Goal: Task Accomplishment & Management: Manage account settings

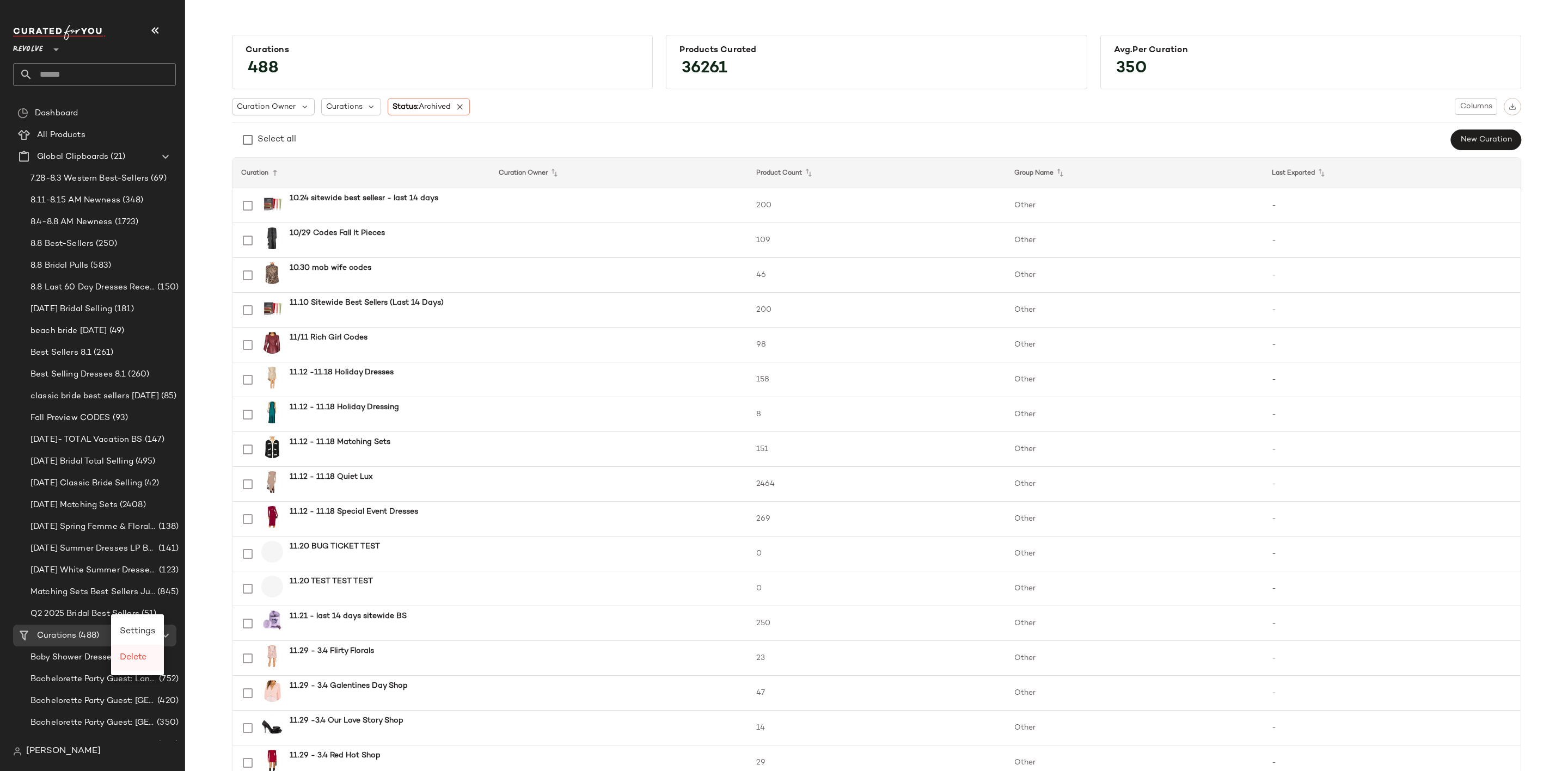
click at [138, 660] on span "Delete" at bounding box center [133, 657] width 26 height 9
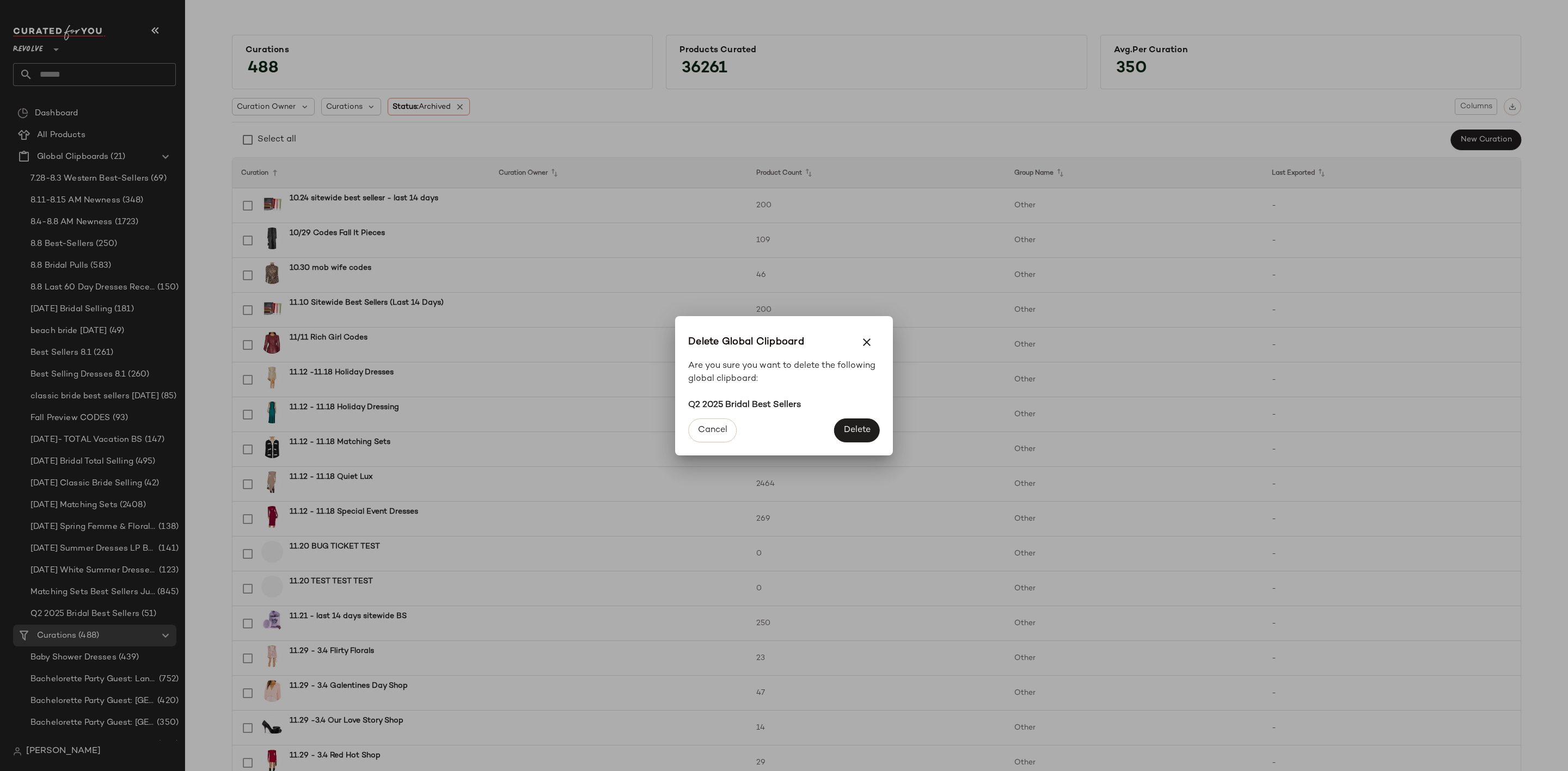
drag, startPoint x: 847, startPoint y: 426, endPoint x: 771, endPoint y: 469, distance: 87.3
click at [845, 426] on span "Delete" at bounding box center [857, 430] width 27 height 11
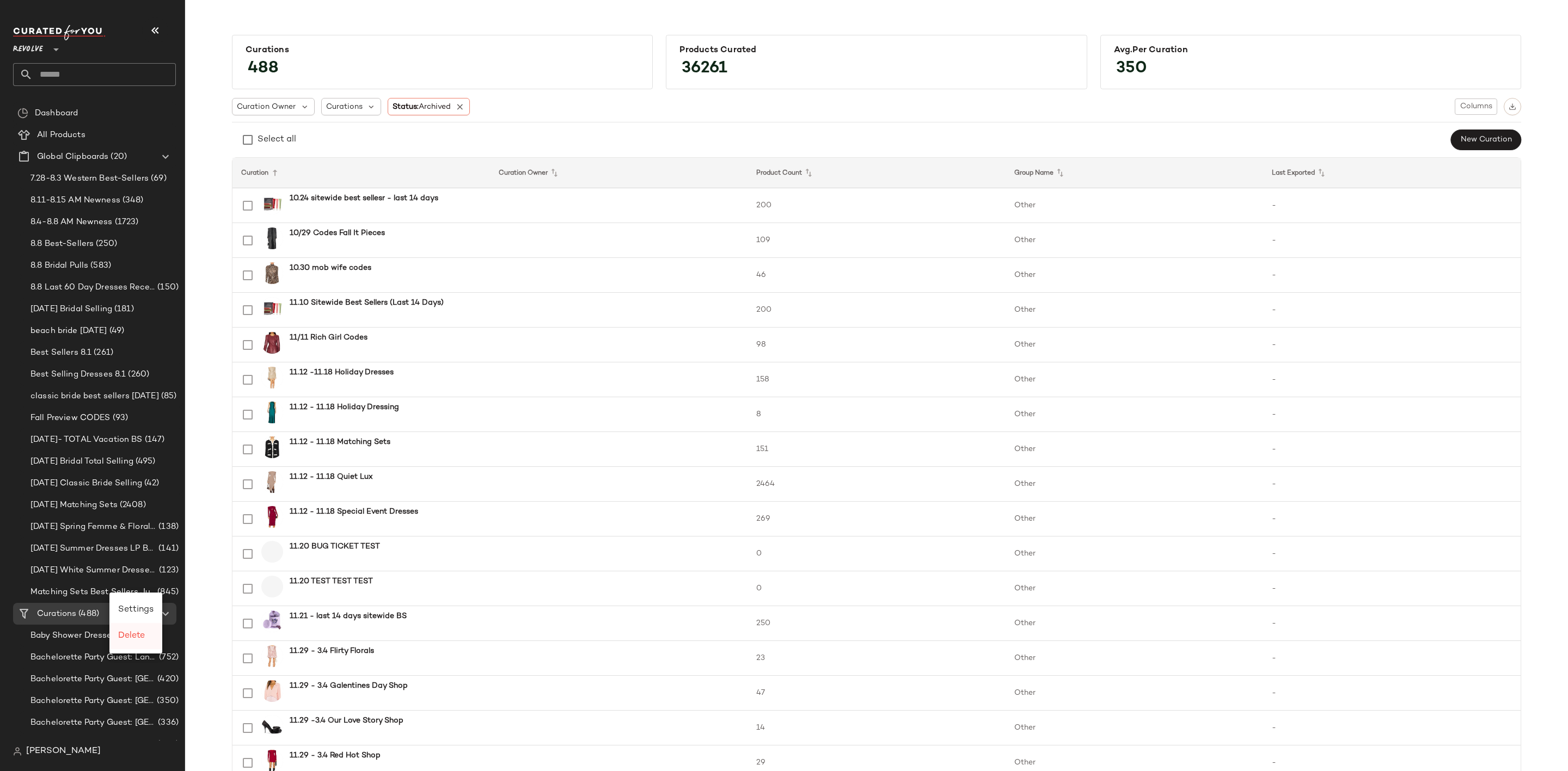
click at [141, 634] on span "Delete" at bounding box center [131, 636] width 26 height 9
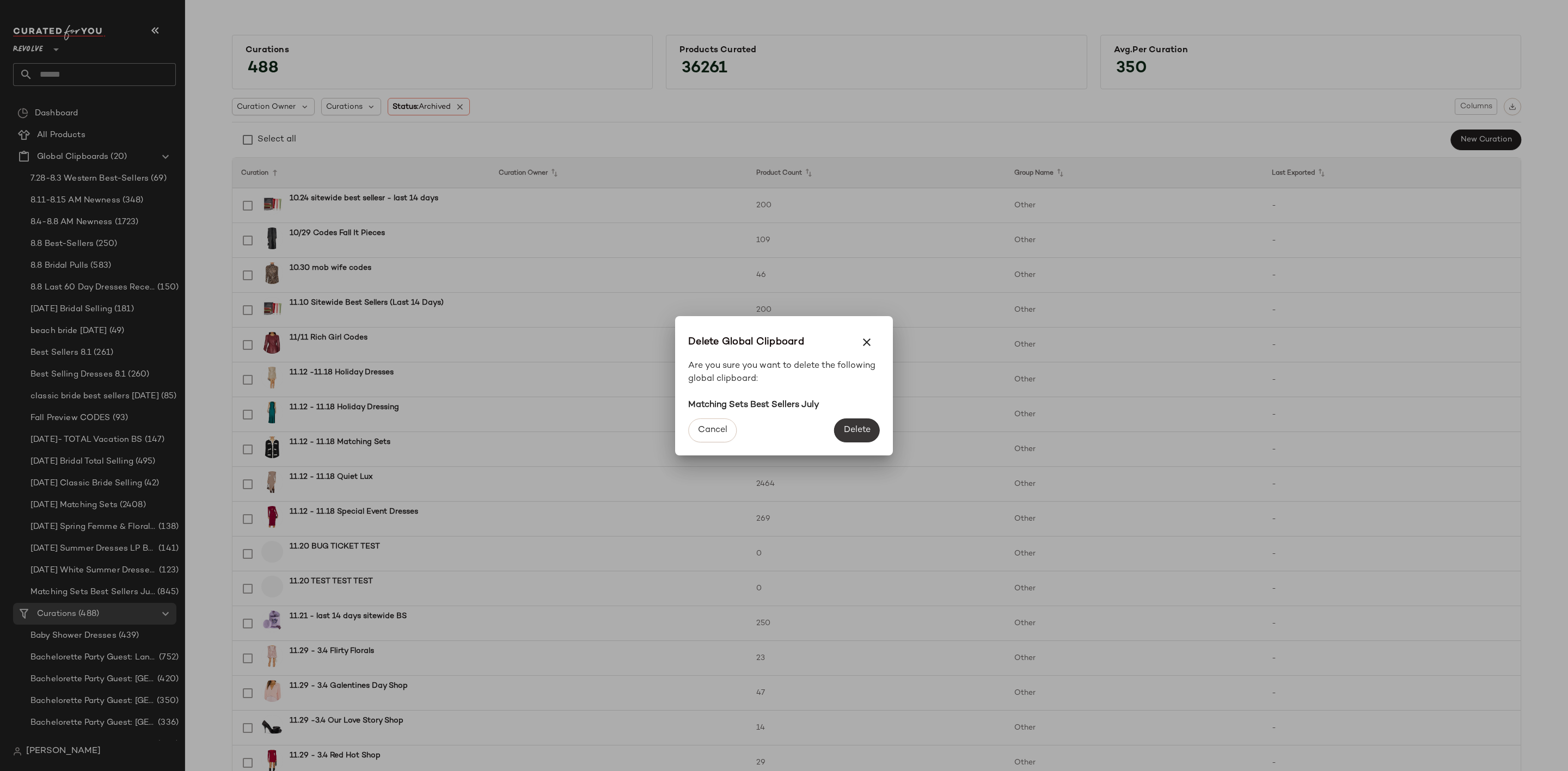
click at [864, 426] on span "Delete" at bounding box center [857, 430] width 27 height 11
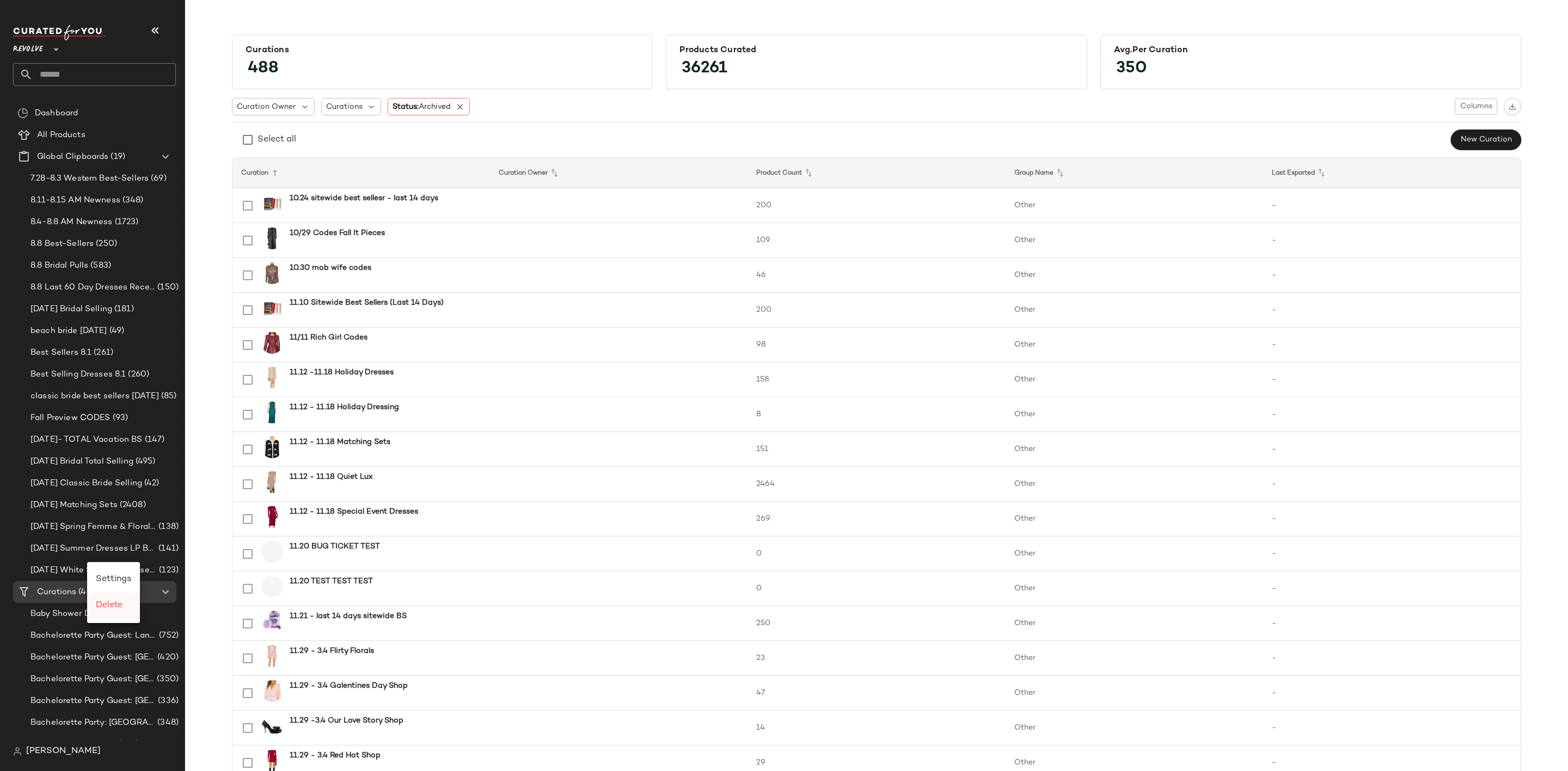
click at [120, 597] on div "Delete" at bounding box center [114, 606] width 53 height 26
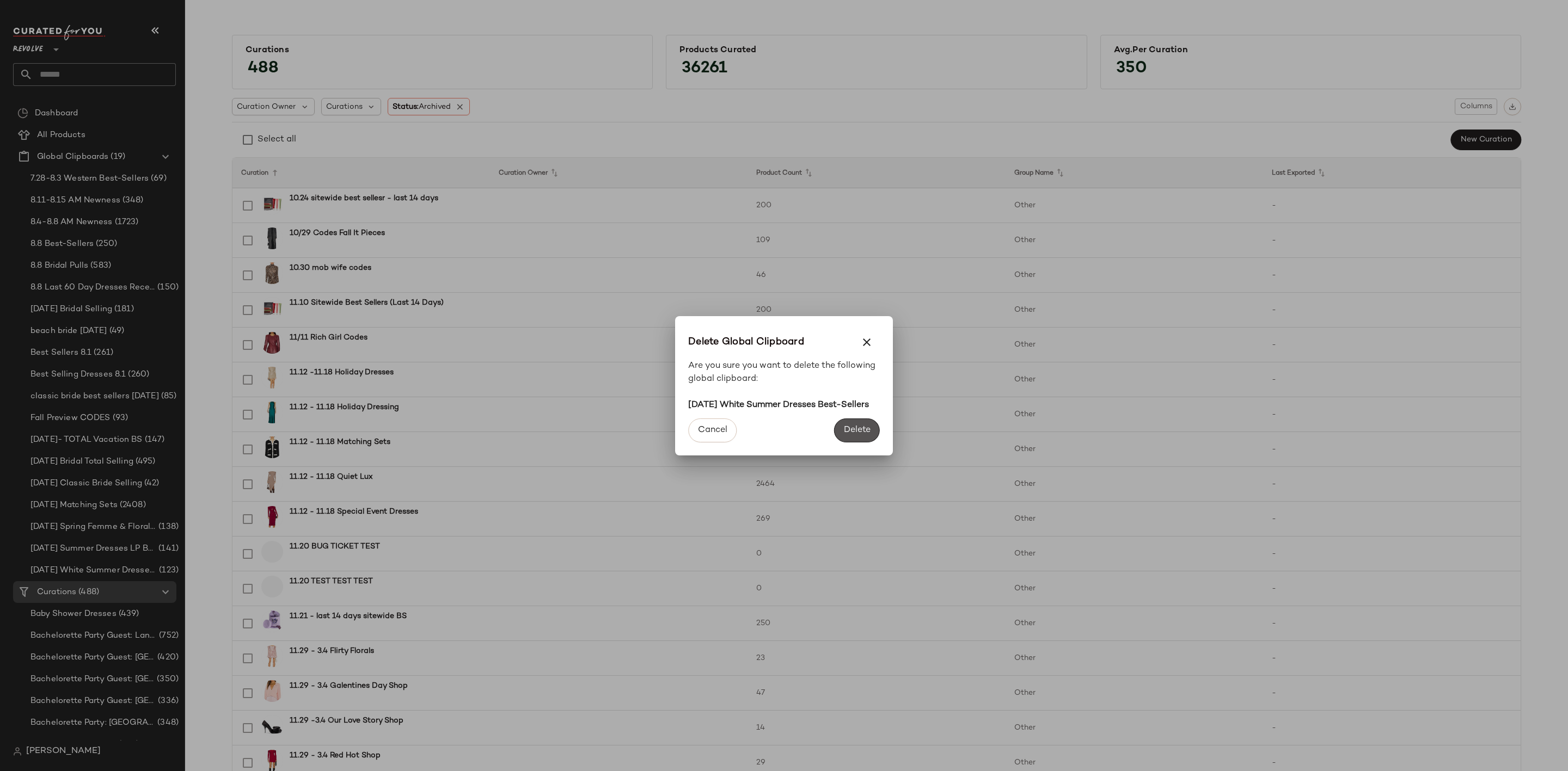
drag, startPoint x: 857, startPoint y: 430, endPoint x: 398, endPoint y: 488, distance: 462.6
click at [855, 430] on button "Delete" at bounding box center [857, 430] width 46 height 24
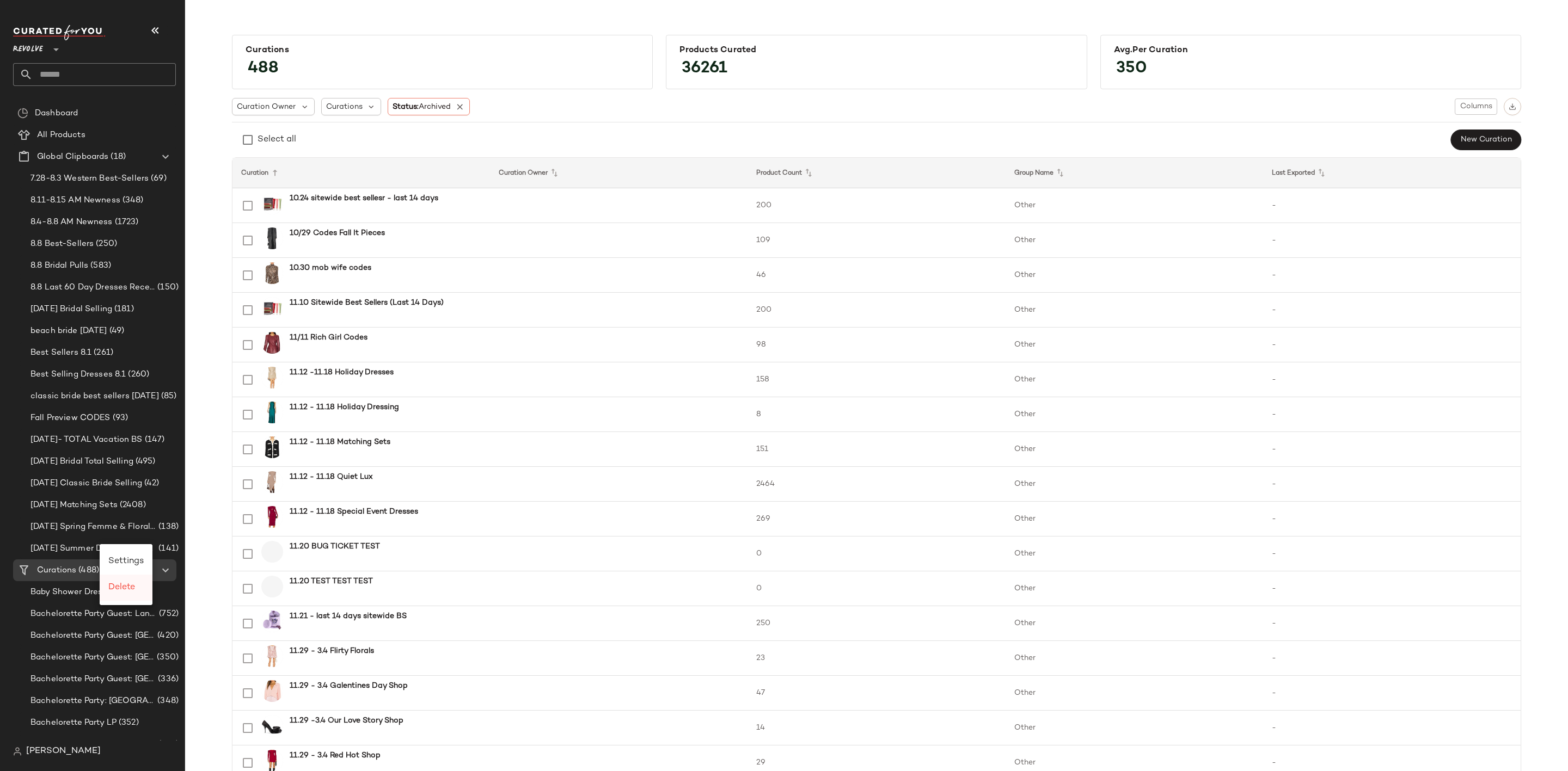
click at [138, 585] on div "Delete" at bounding box center [126, 587] width 36 height 13
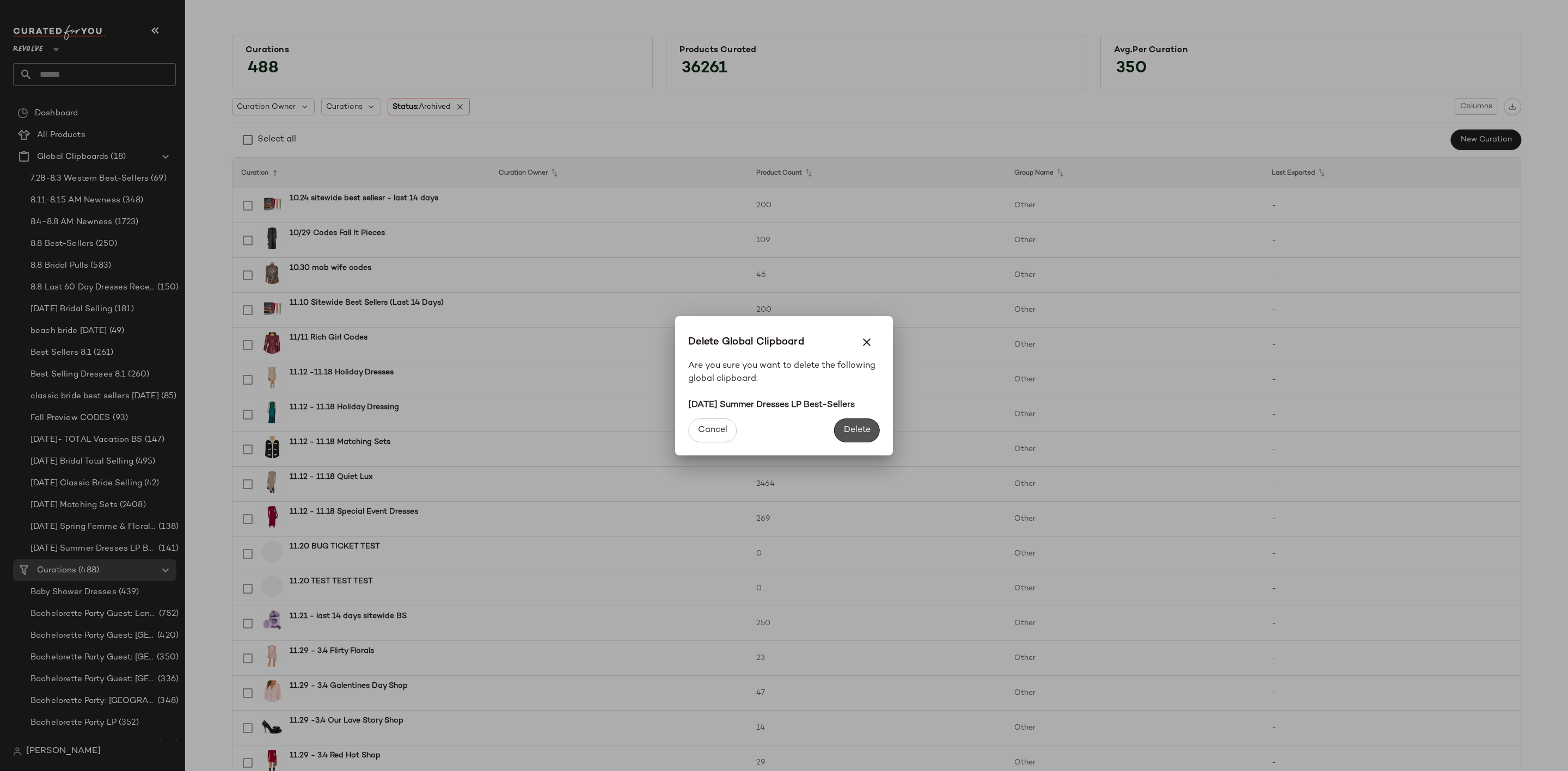
drag, startPoint x: 853, startPoint y: 432, endPoint x: 348, endPoint y: 475, distance: 506.8
click at [850, 432] on span "Delete" at bounding box center [857, 430] width 27 height 11
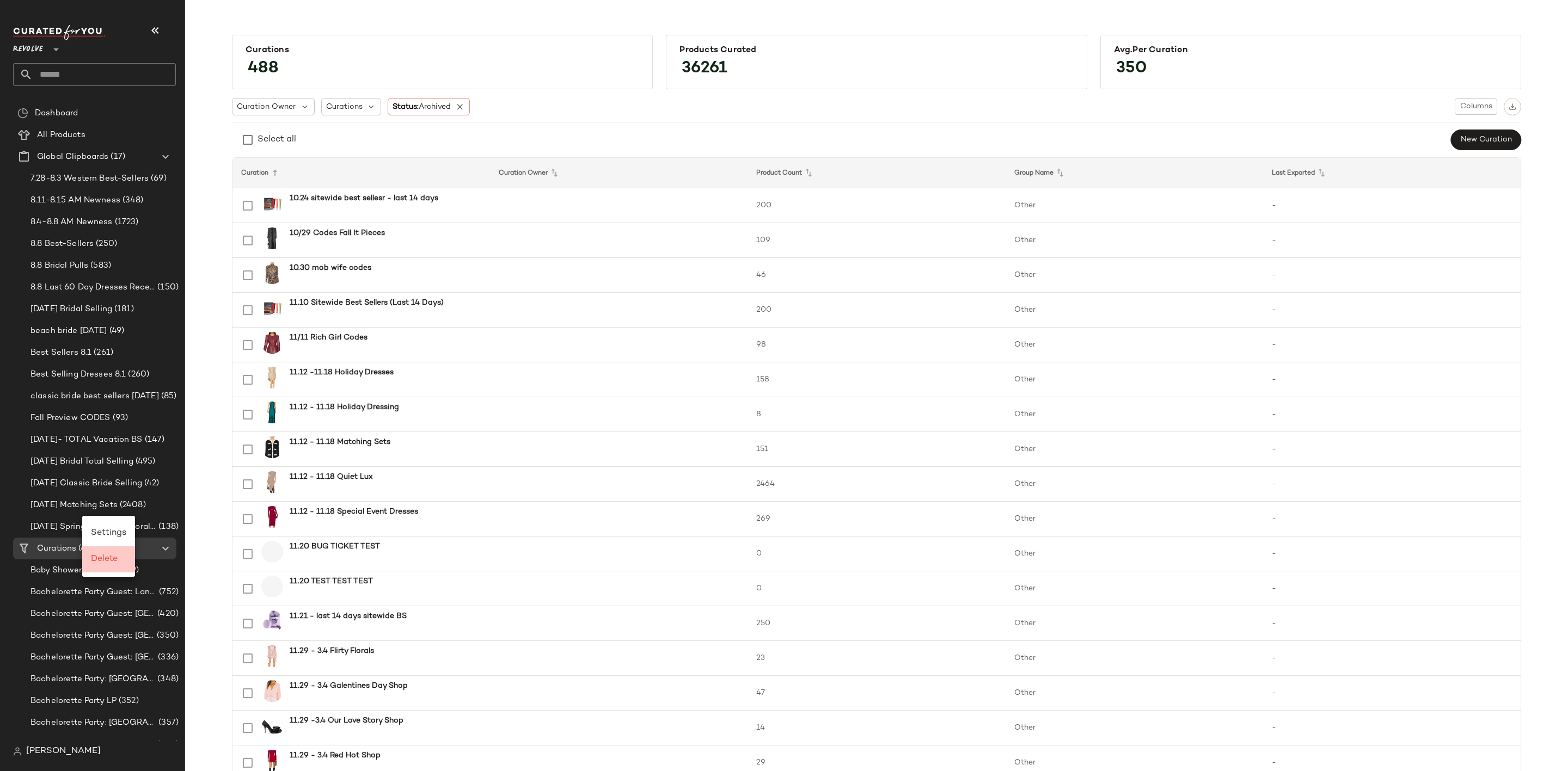
click at [112, 556] on span "Delete" at bounding box center [104, 559] width 26 height 9
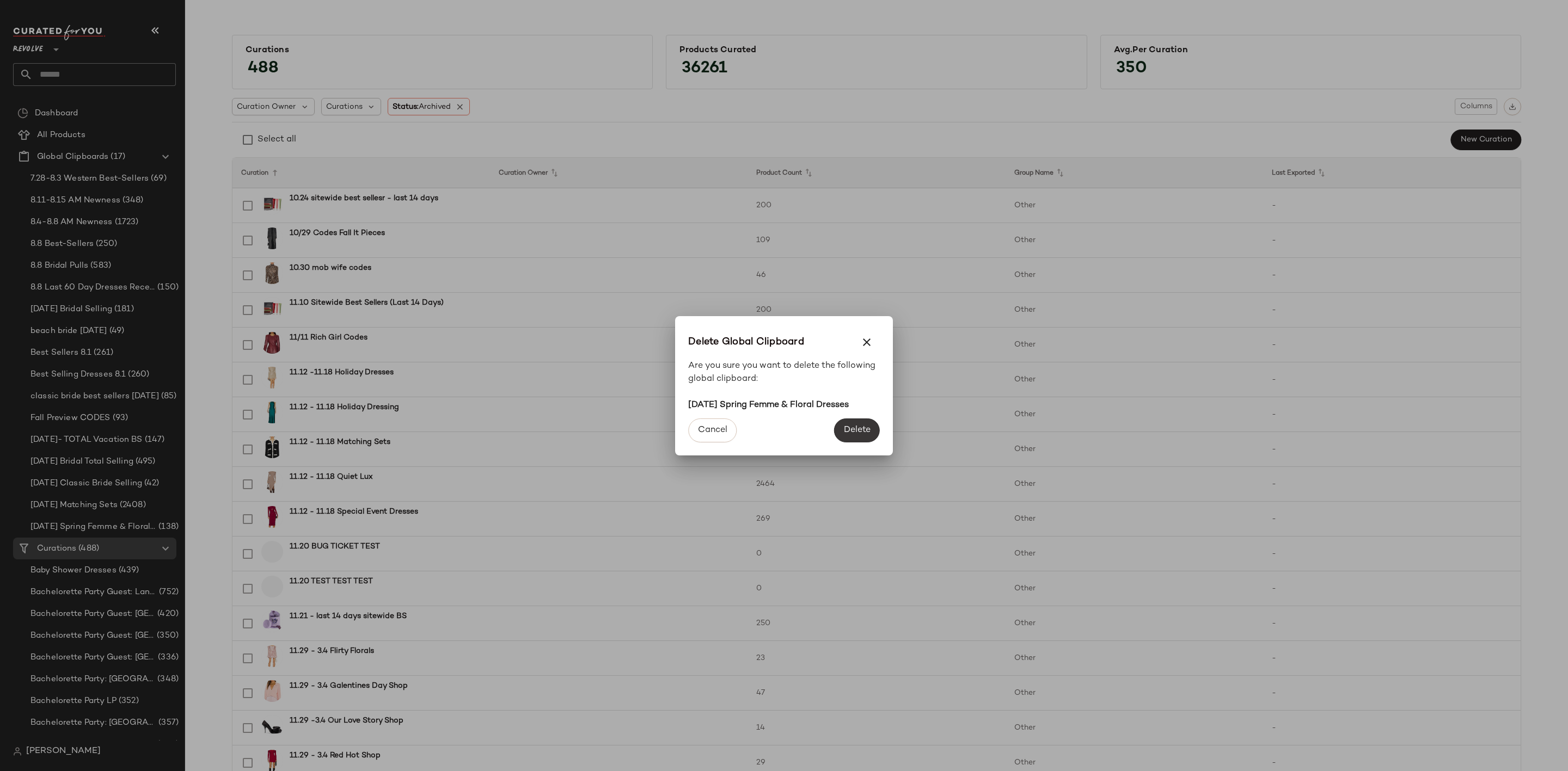
click at [855, 423] on button "Delete" at bounding box center [857, 430] width 46 height 24
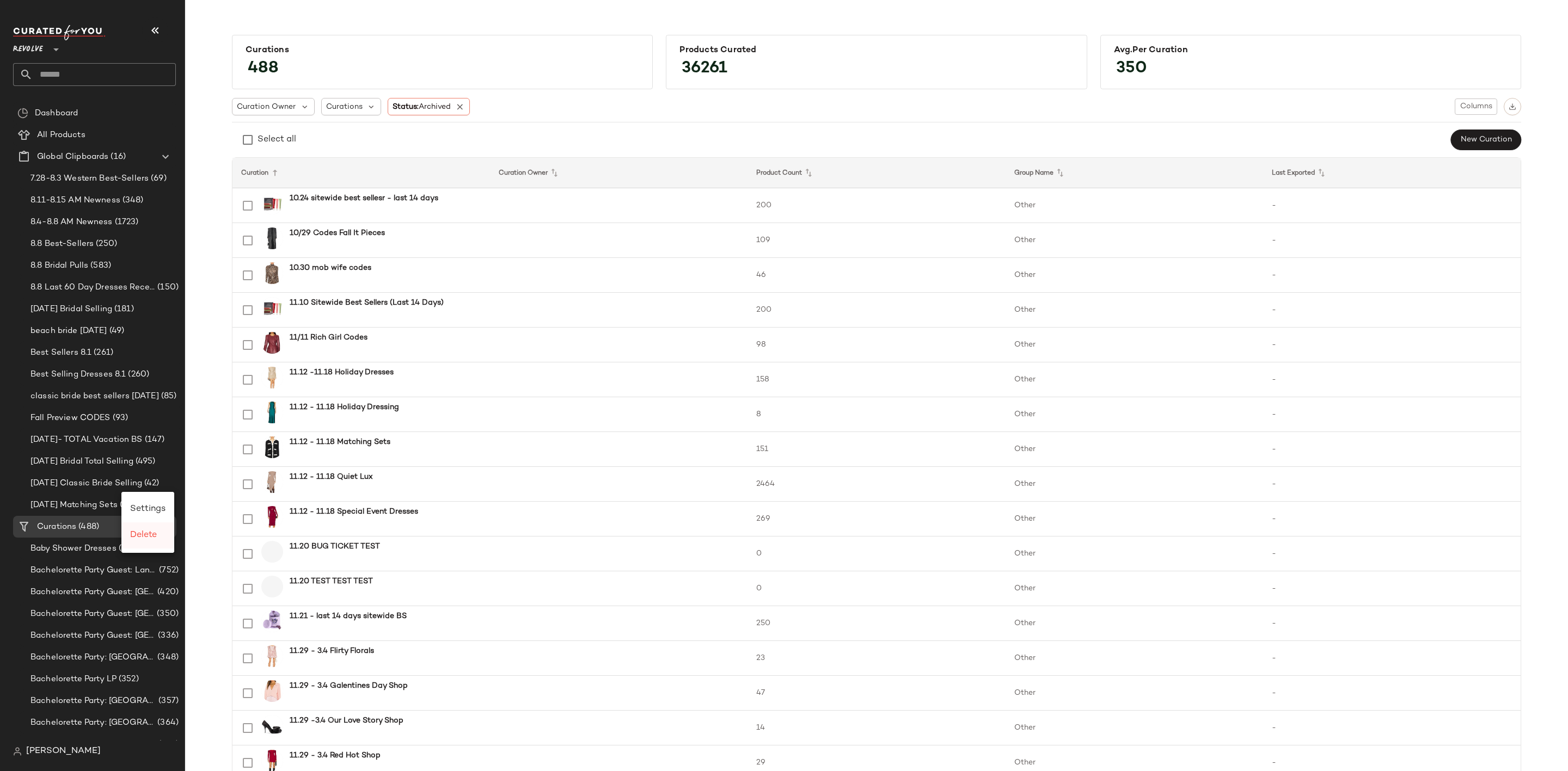
click at [149, 535] on span "Delete" at bounding box center [143, 535] width 26 height 9
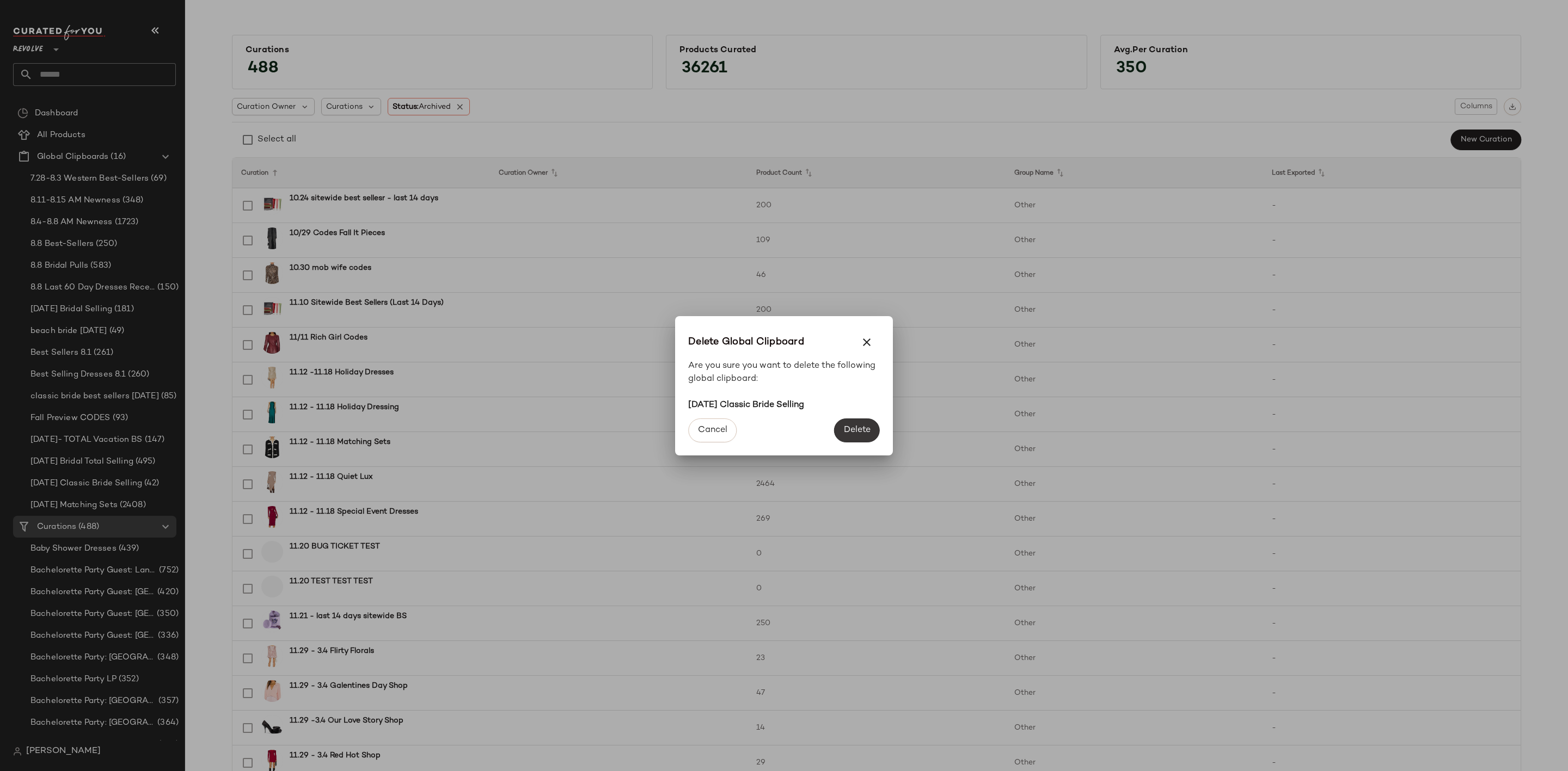
click at [860, 423] on button "Delete" at bounding box center [857, 430] width 46 height 24
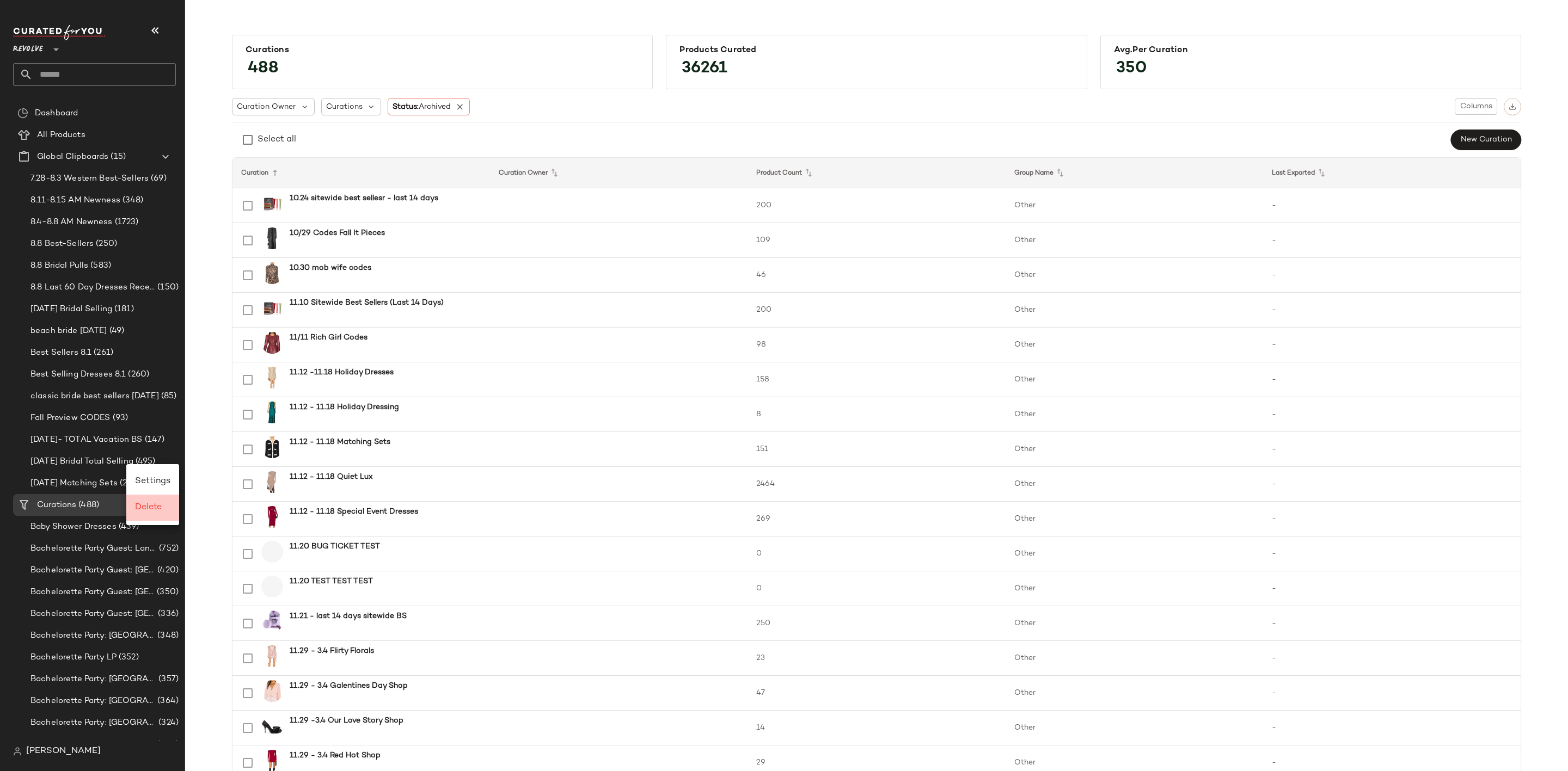
click at [166, 505] on div "Delete" at bounding box center [153, 508] width 36 height 13
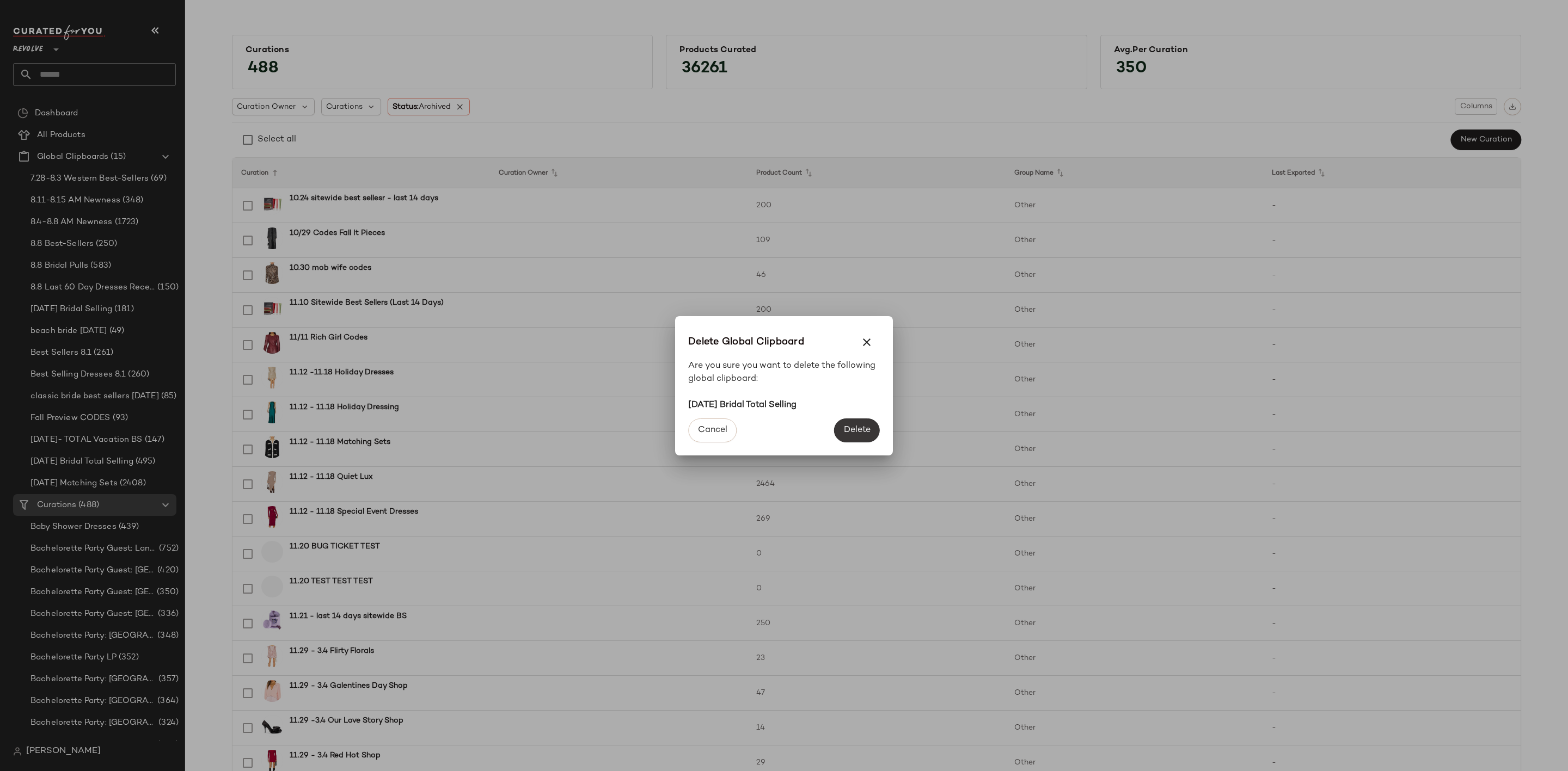
click at [857, 425] on span "Delete" at bounding box center [857, 430] width 27 height 11
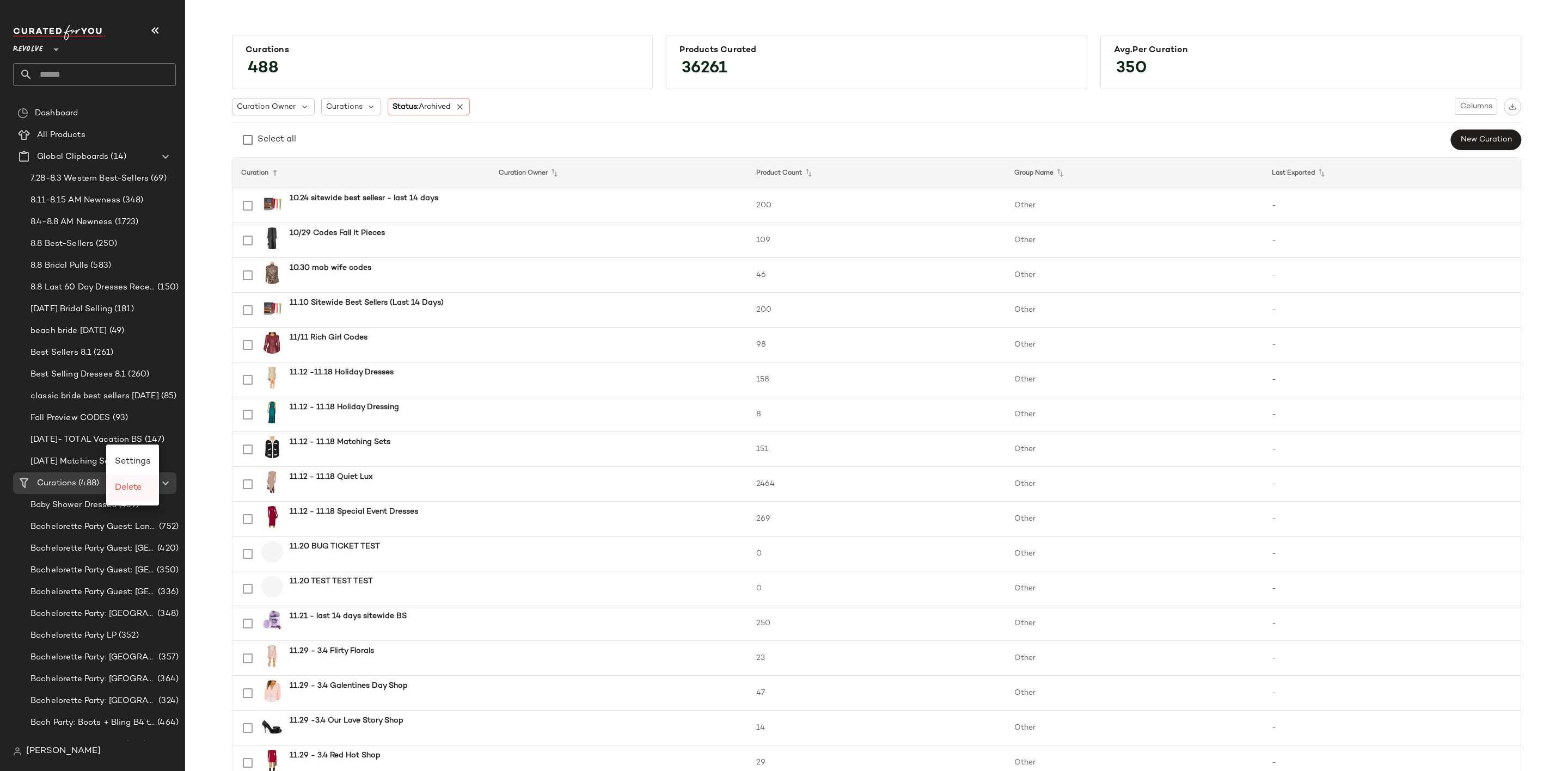
click at [134, 486] on span "Delete" at bounding box center [128, 488] width 26 height 9
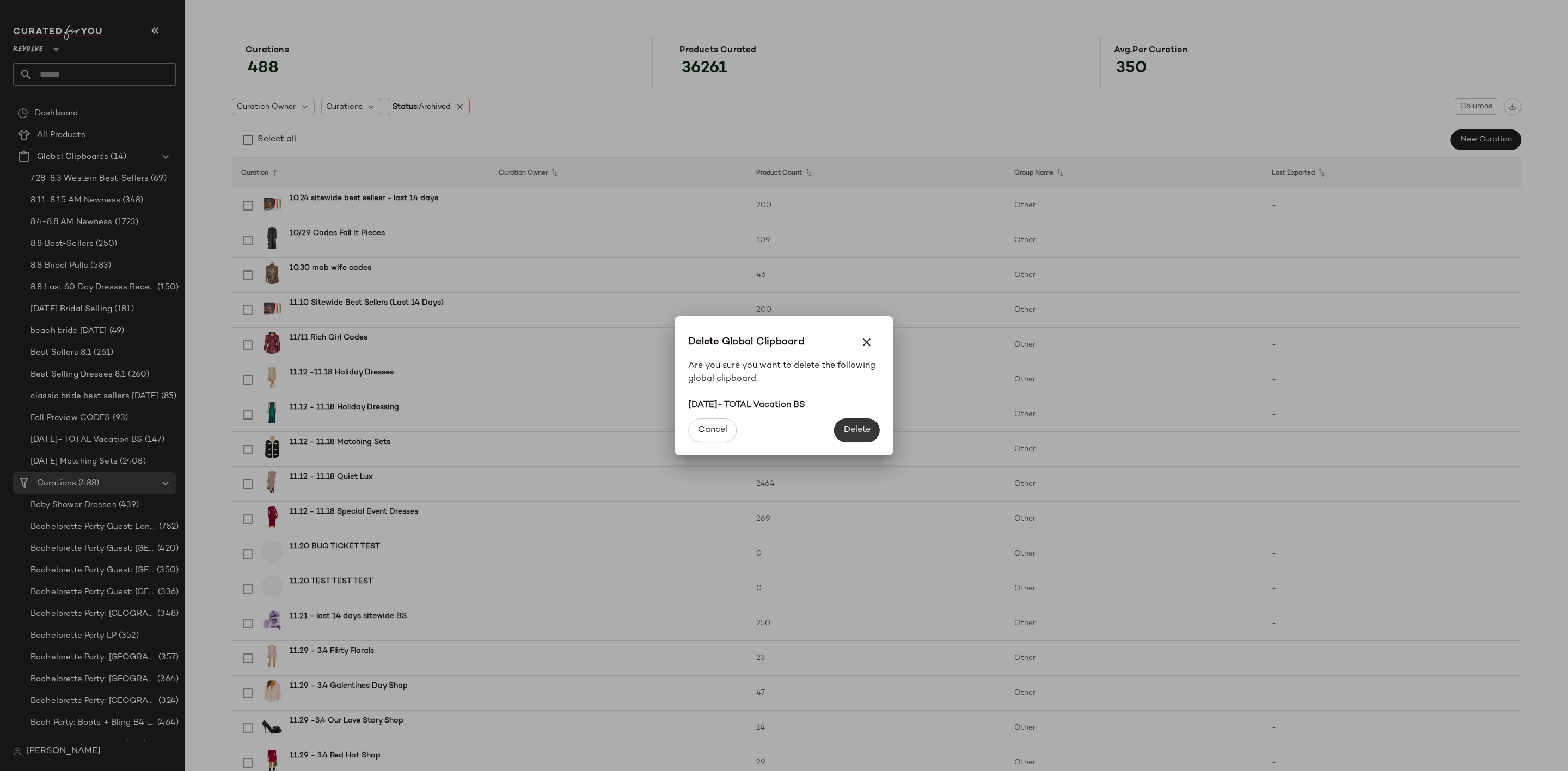
click at [851, 423] on button "Delete" at bounding box center [857, 430] width 46 height 24
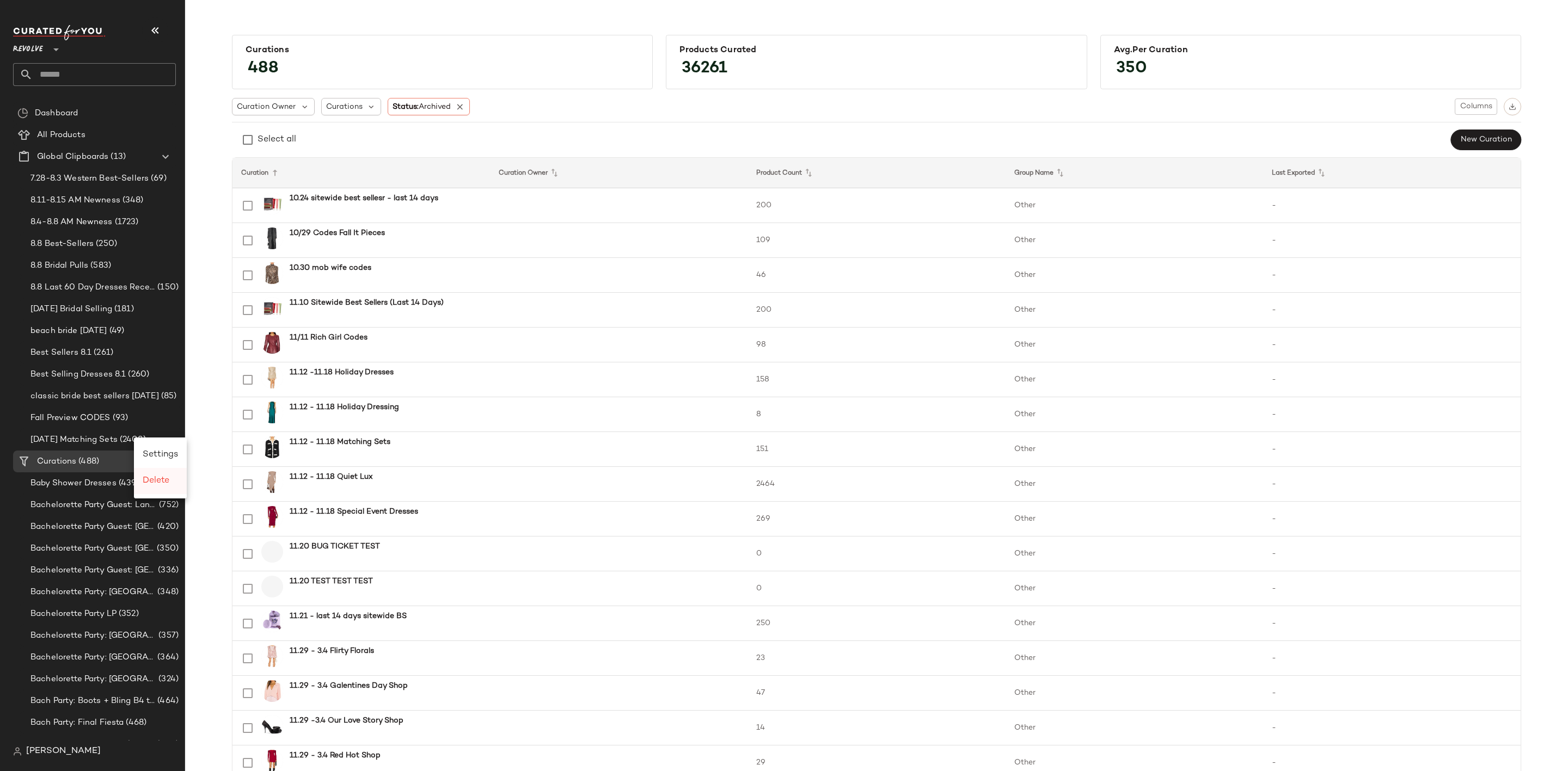
click at [164, 487] on div "Delete" at bounding box center [160, 481] width 36 height 13
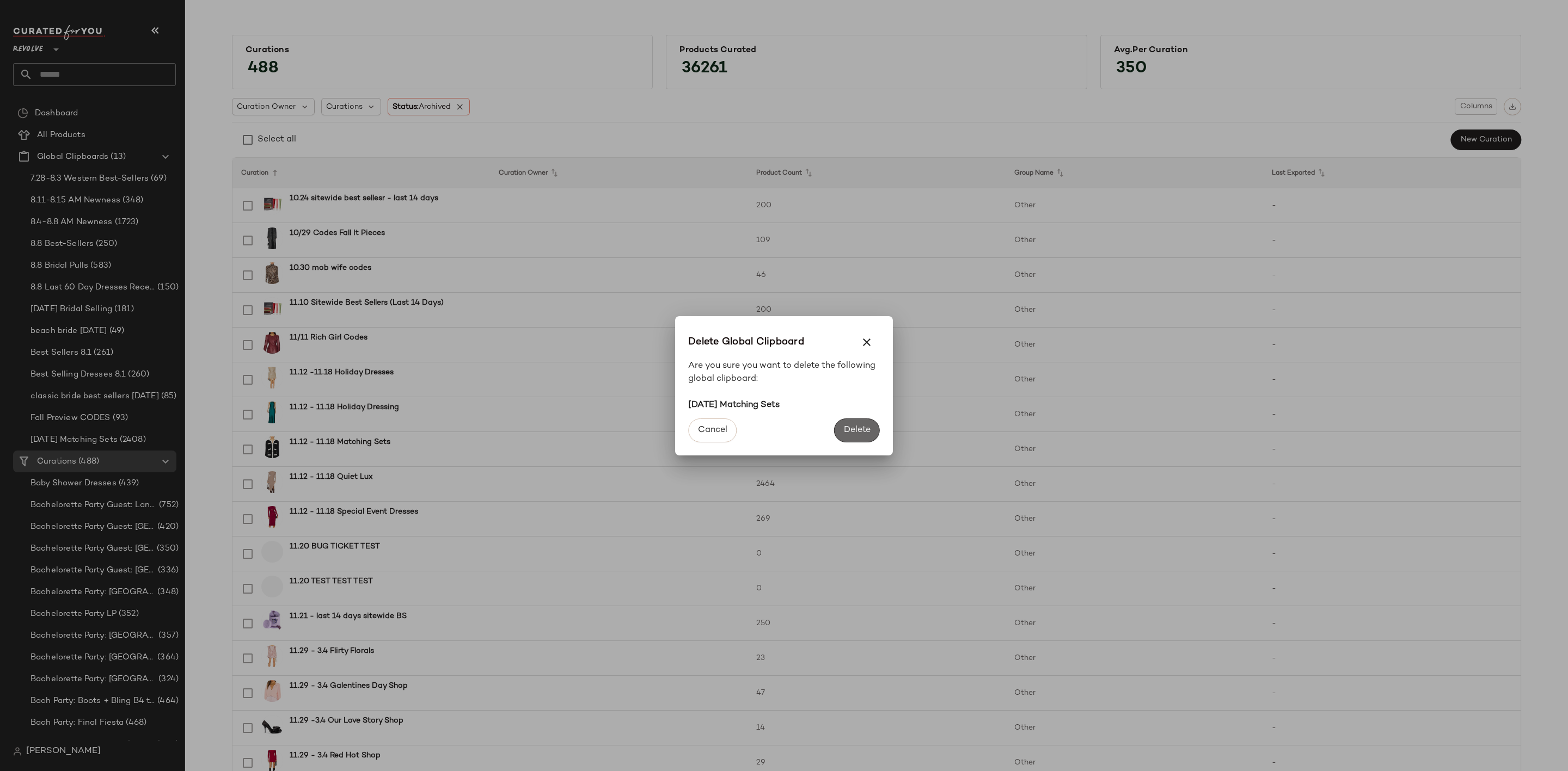
click at [851, 425] on span "Delete" at bounding box center [857, 430] width 27 height 11
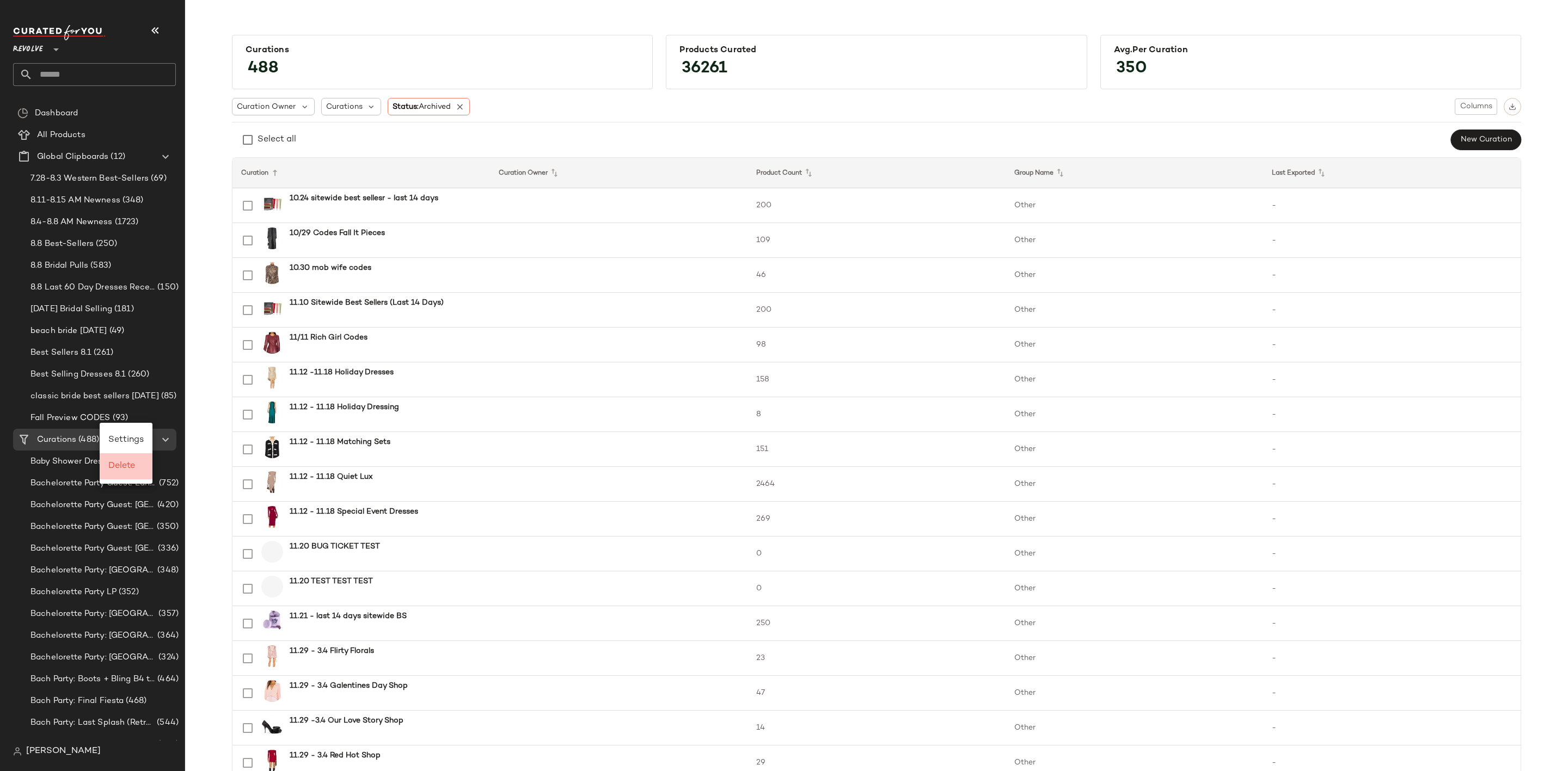
click at [128, 469] on span "Delete" at bounding box center [122, 466] width 26 height 9
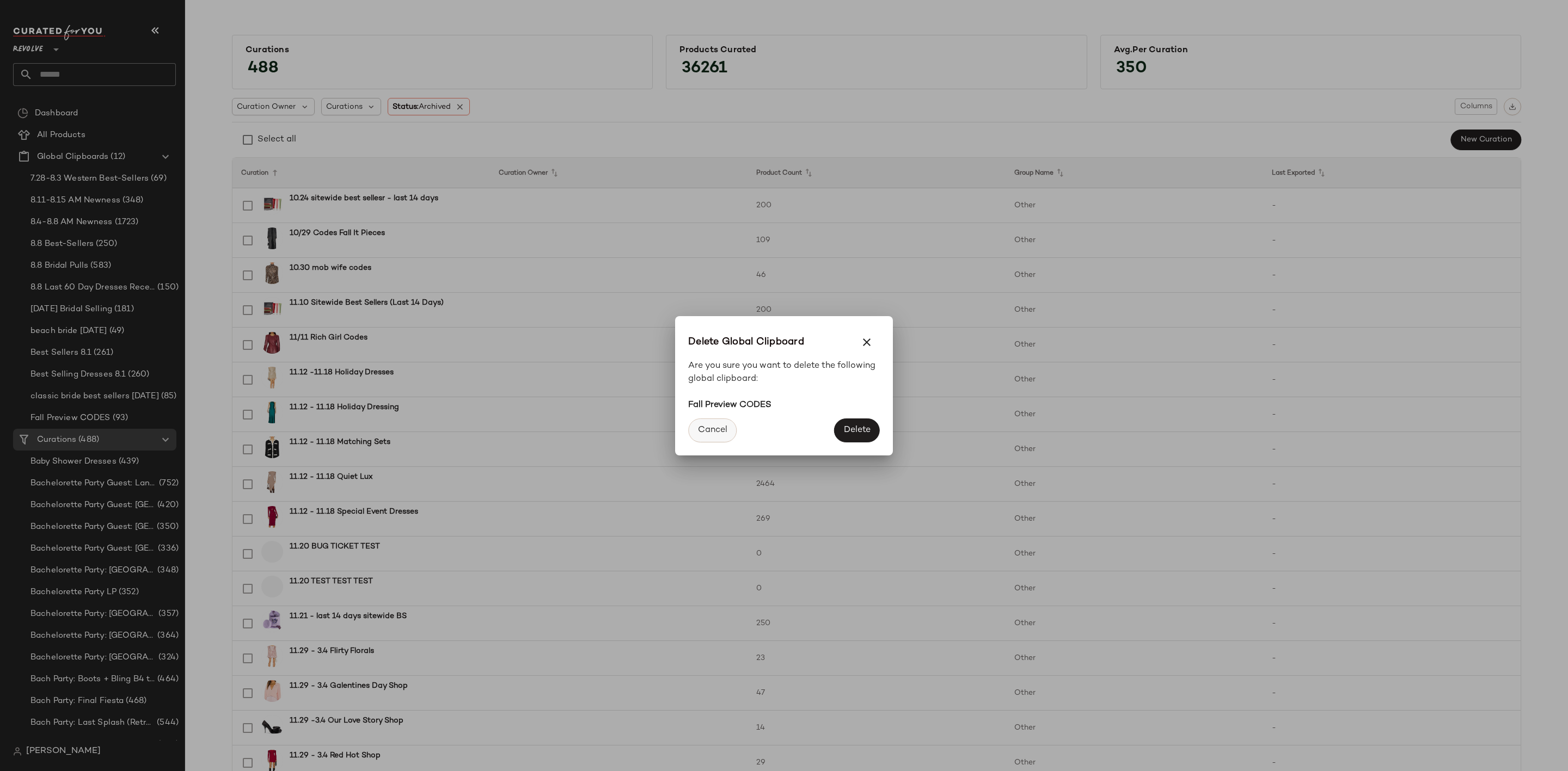
click at [717, 428] on span "Cancel" at bounding box center [712, 430] width 30 height 11
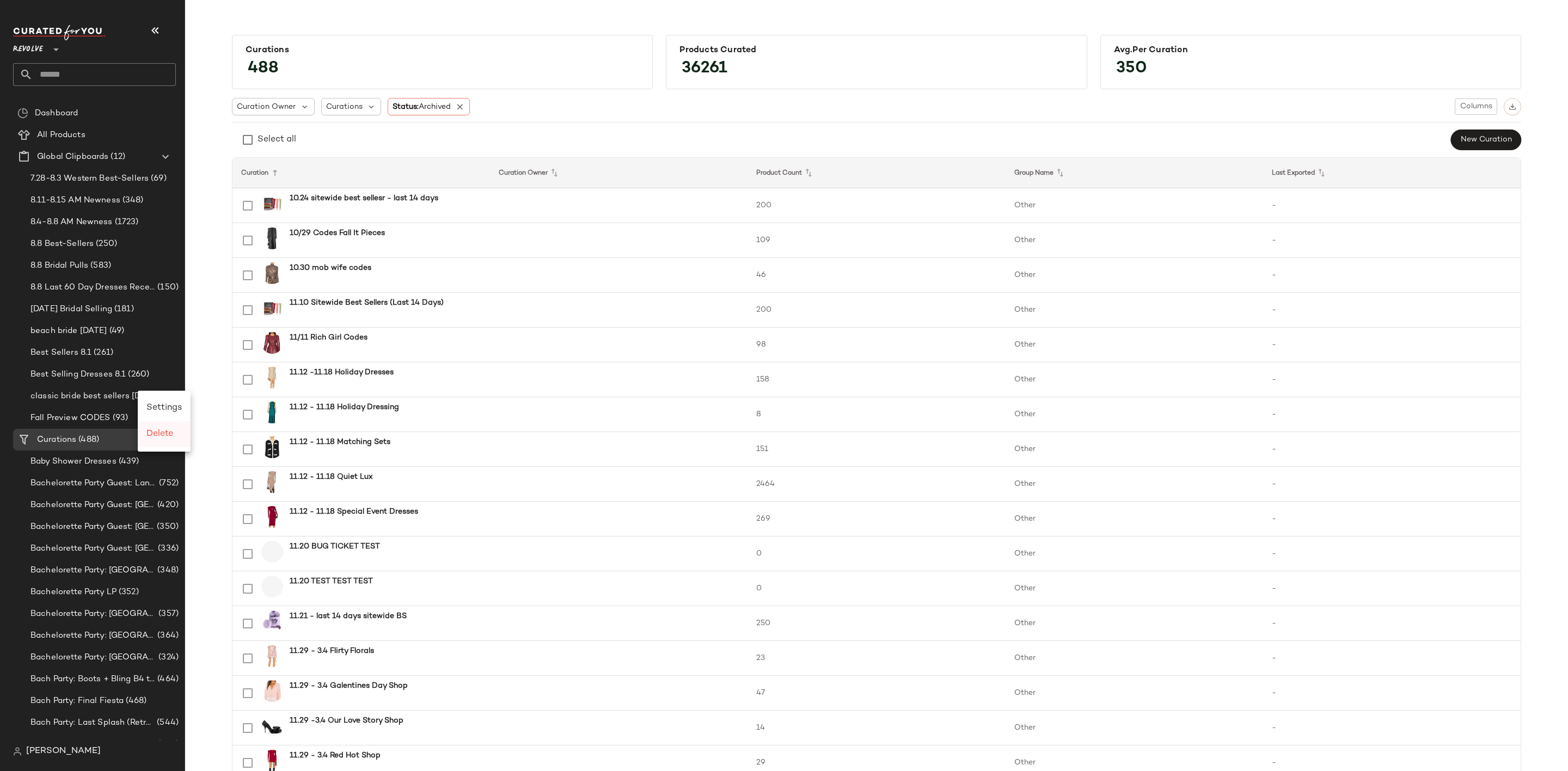
click at [165, 429] on span "Delete" at bounding box center [160, 434] width 26 height 9
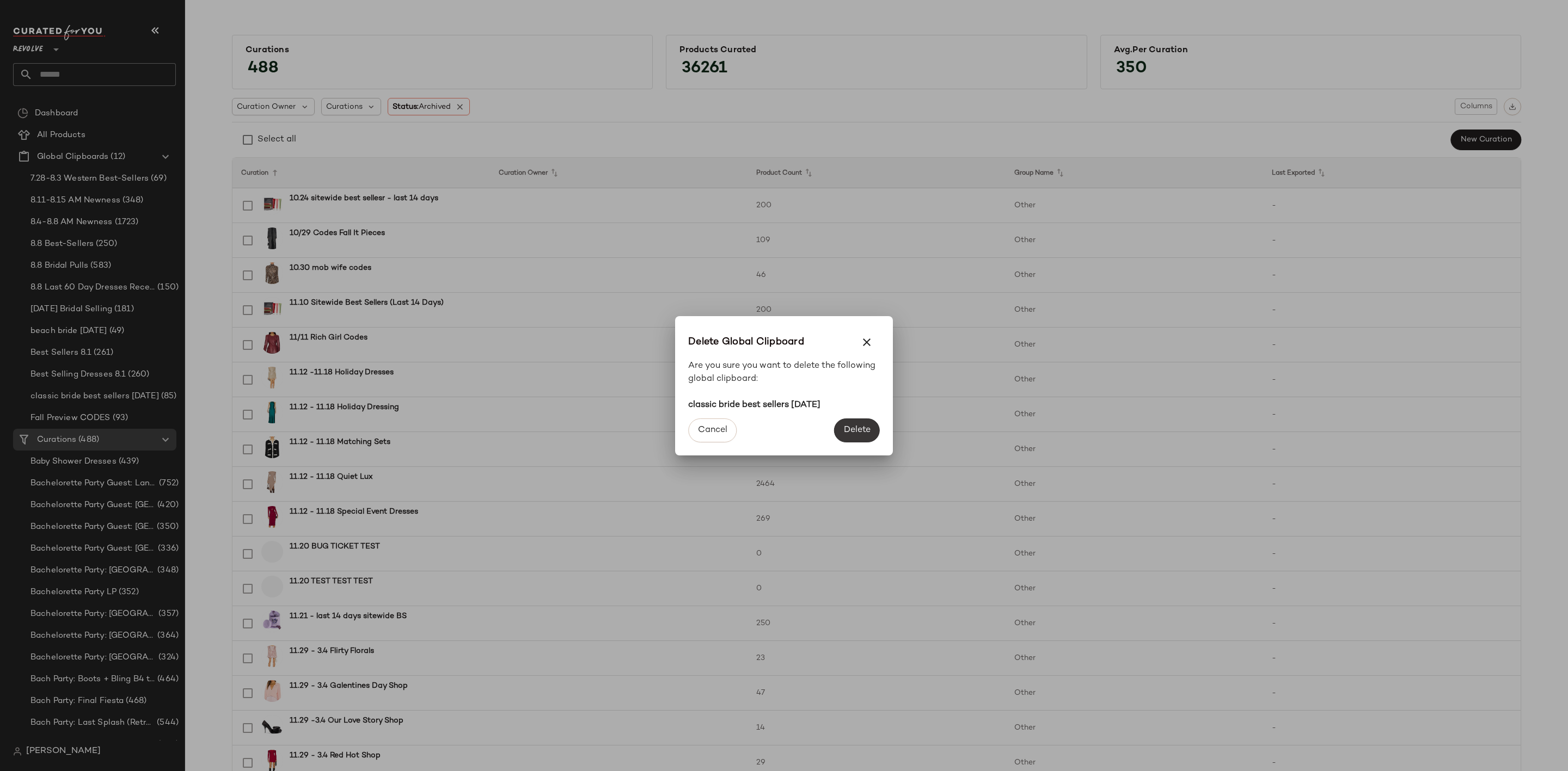
click at [863, 429] on span "Delete" at bounding box center [857, 430] width 27 height 11
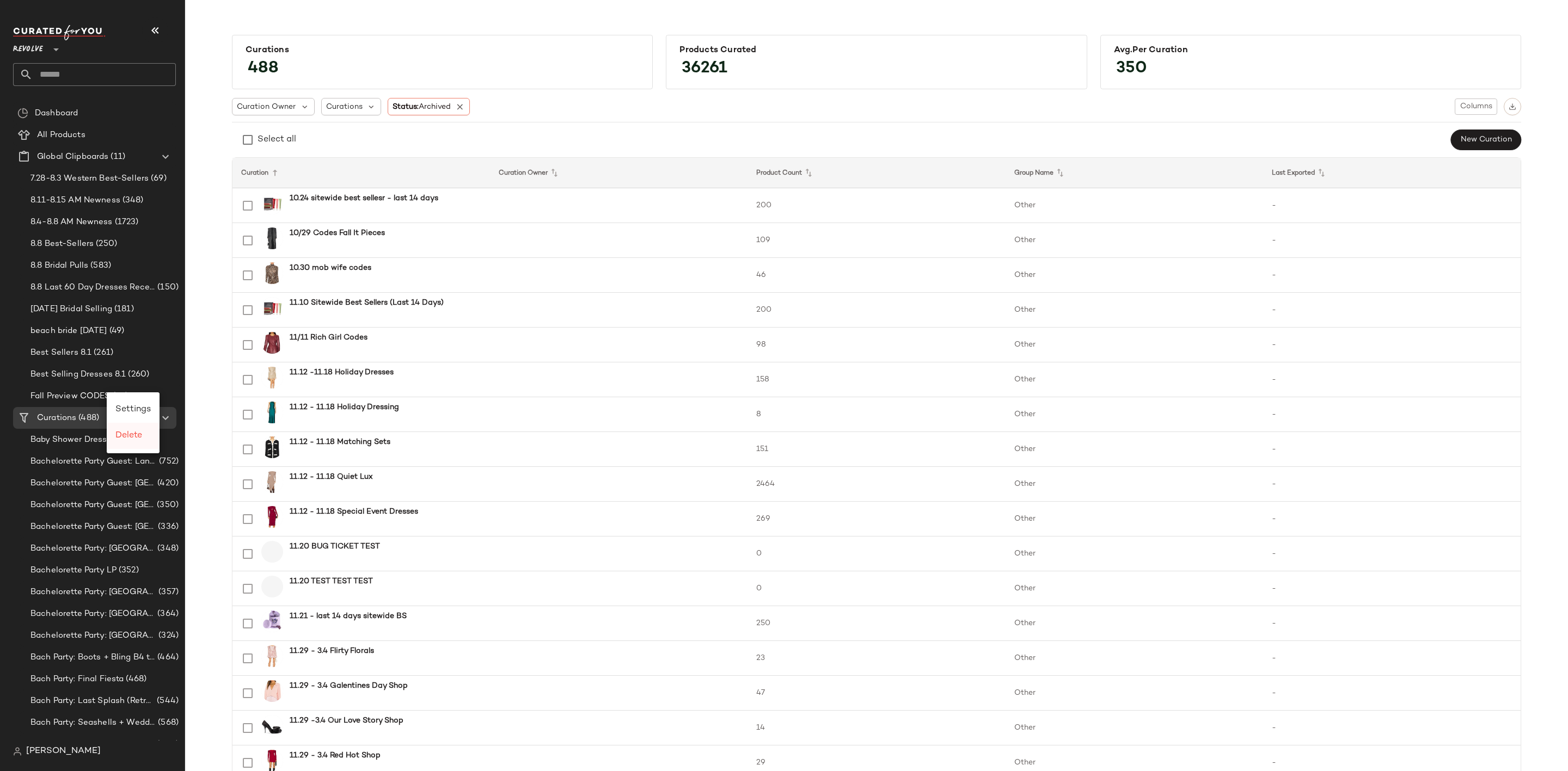
click at [138, 432] on span "Delete" at bounding box center [129, 436] width 26 height 9
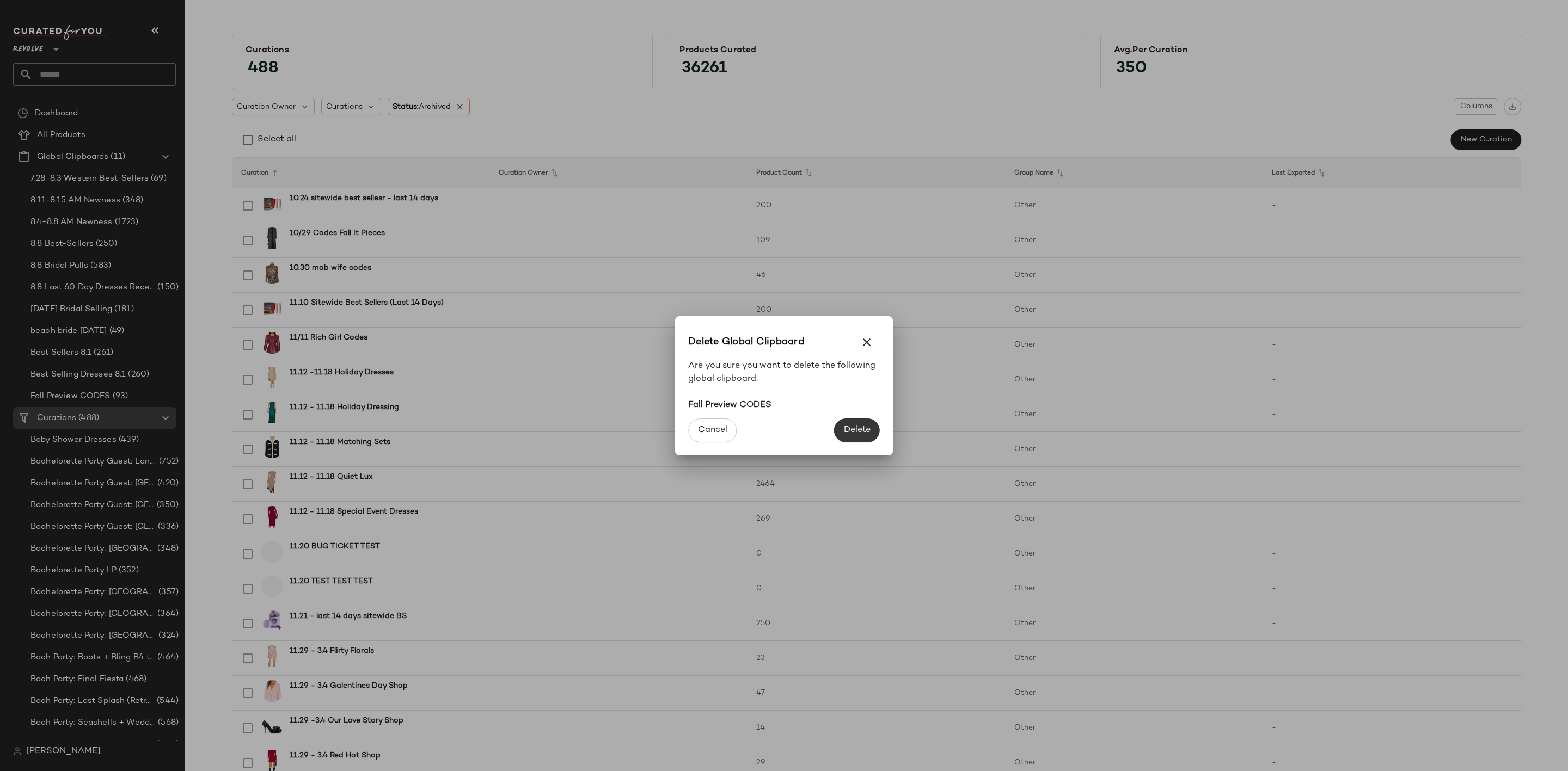
click at [846, 428] on span "Delete" at bounding box center [857, 430] width 27 height 11
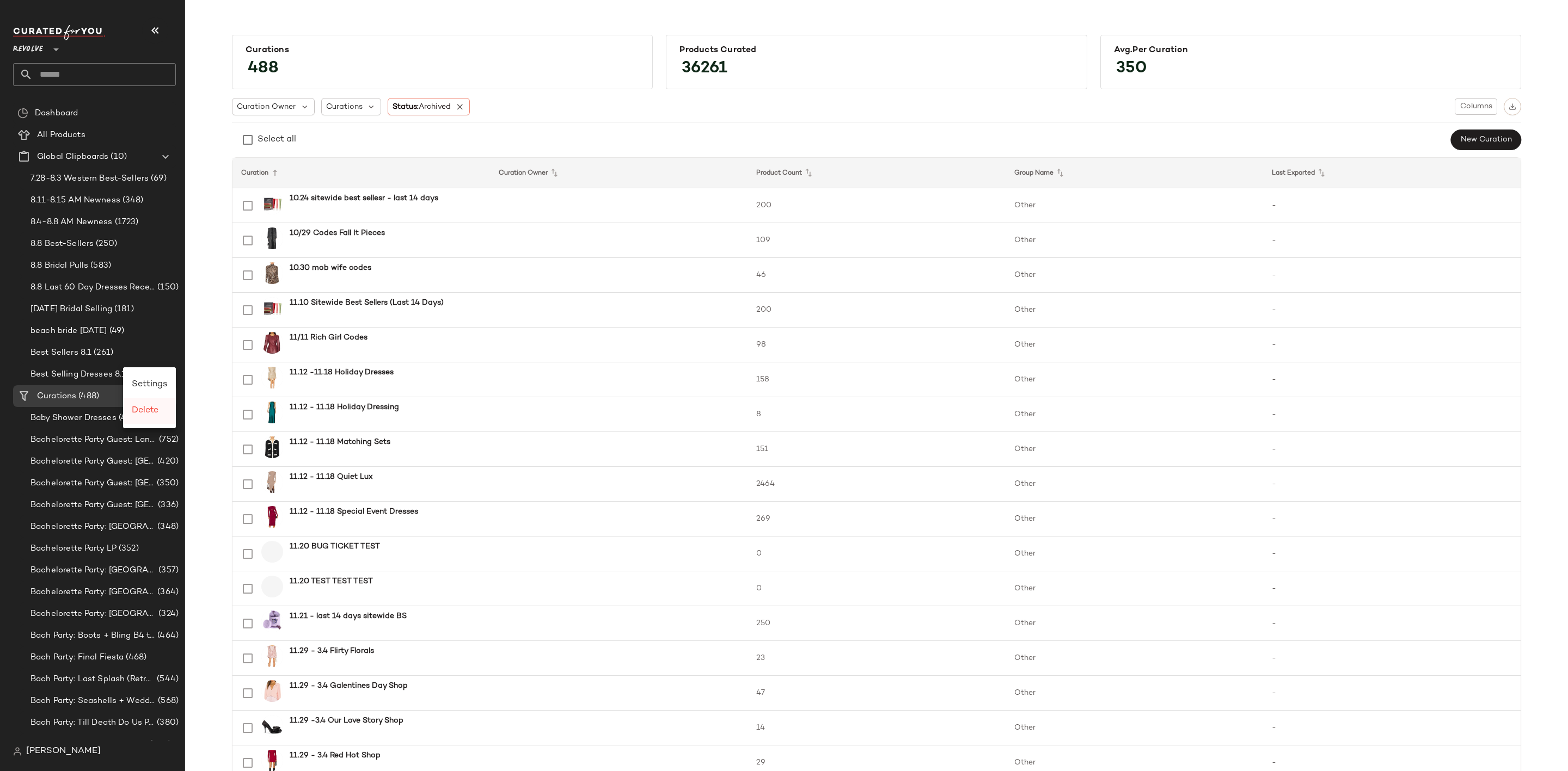
click at [144, 406] on span "Delete" at bounding box center [145, 411] width 26 height 9
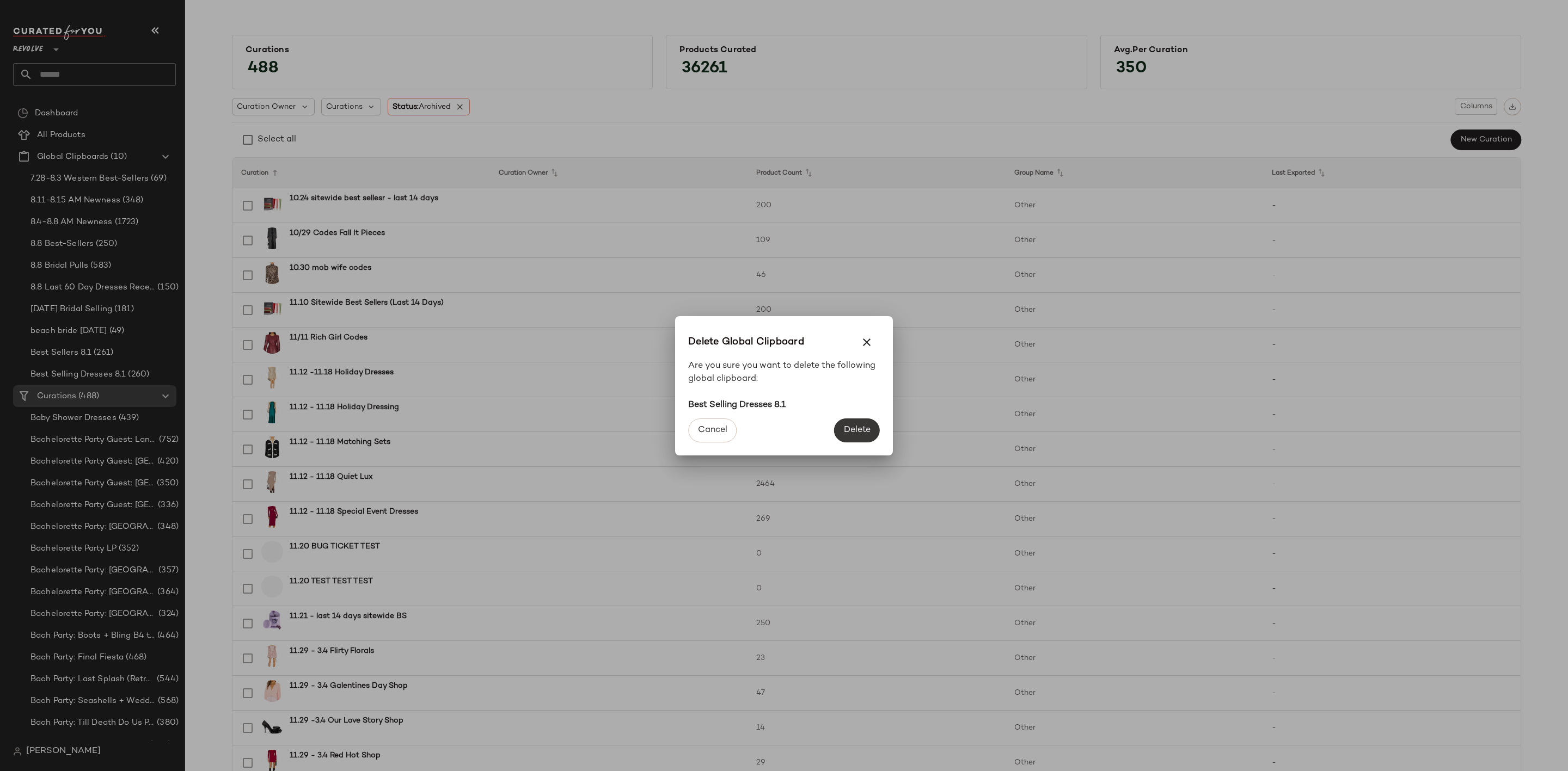
click at [850, 426] on span "Delete" at bounding box center [857, 430] width 27 height 11
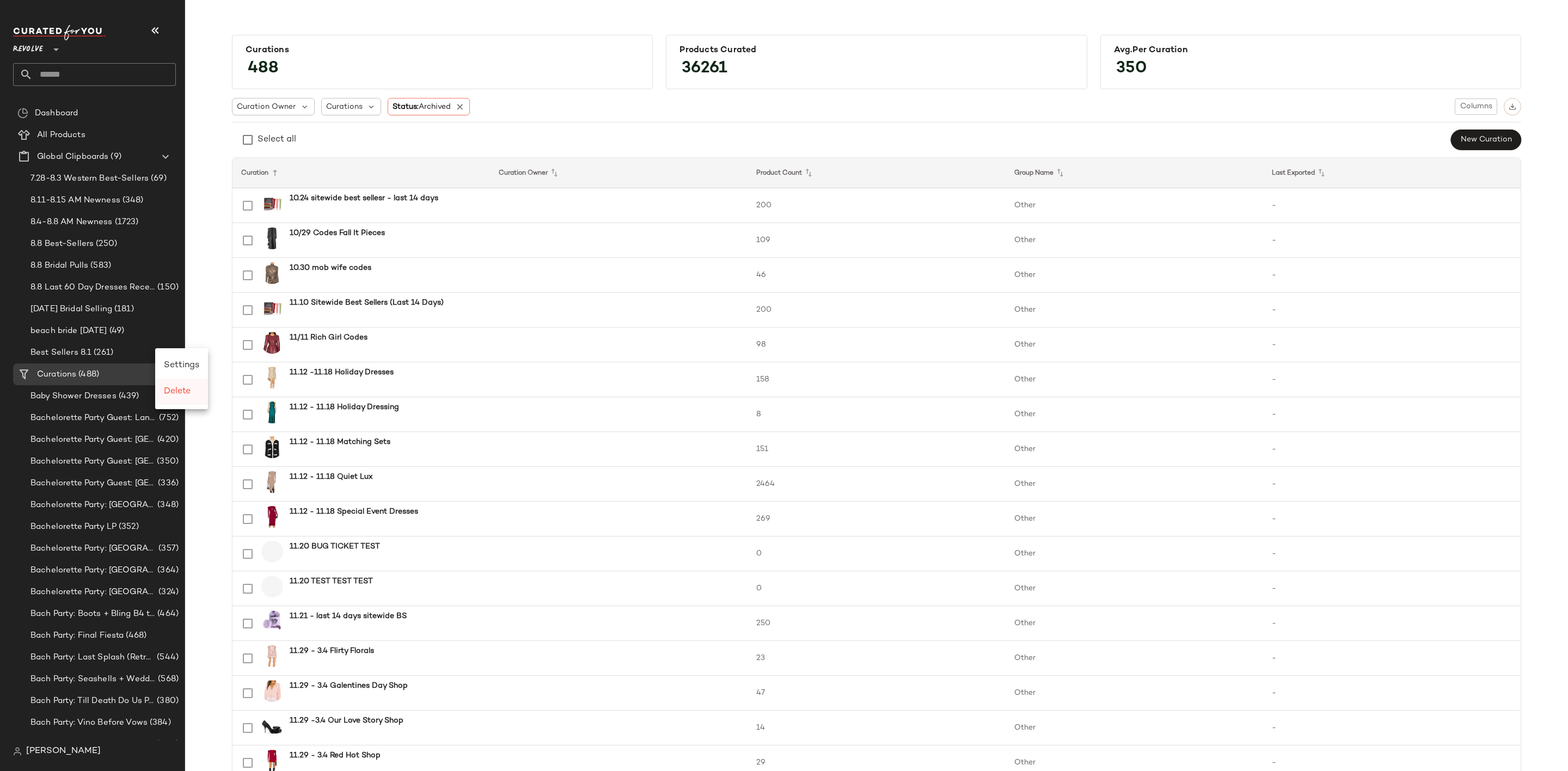
click at [183, 395] on span "Delete" at bounding box center [177, 391] width 26 height 9
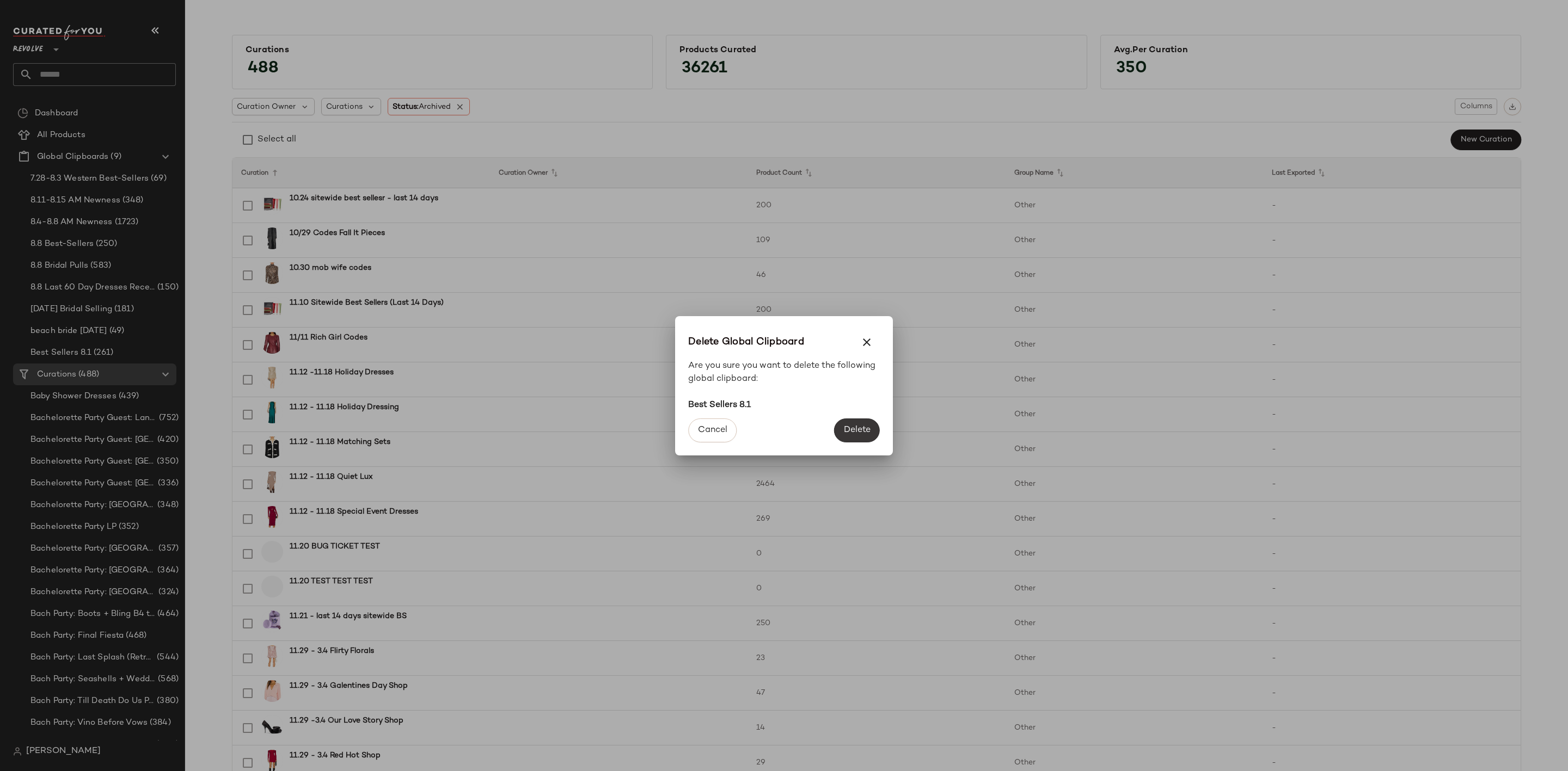
click at [847, 426] on span "Delete" at bounding box center [857, 430] width 27 height 11
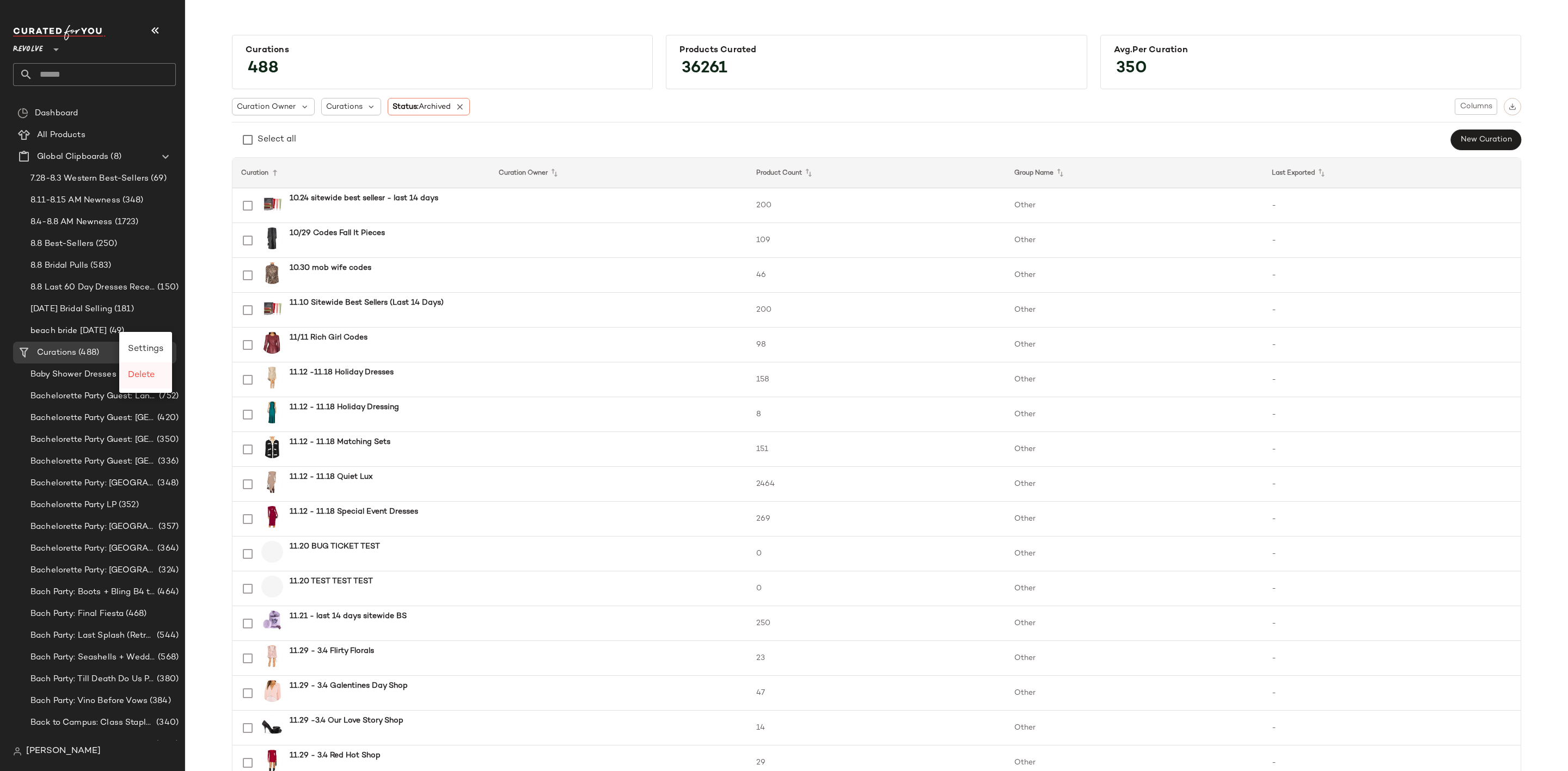
click at [144, 376] on span "Delete" at bounding box center [141, 375] width 26 height 9
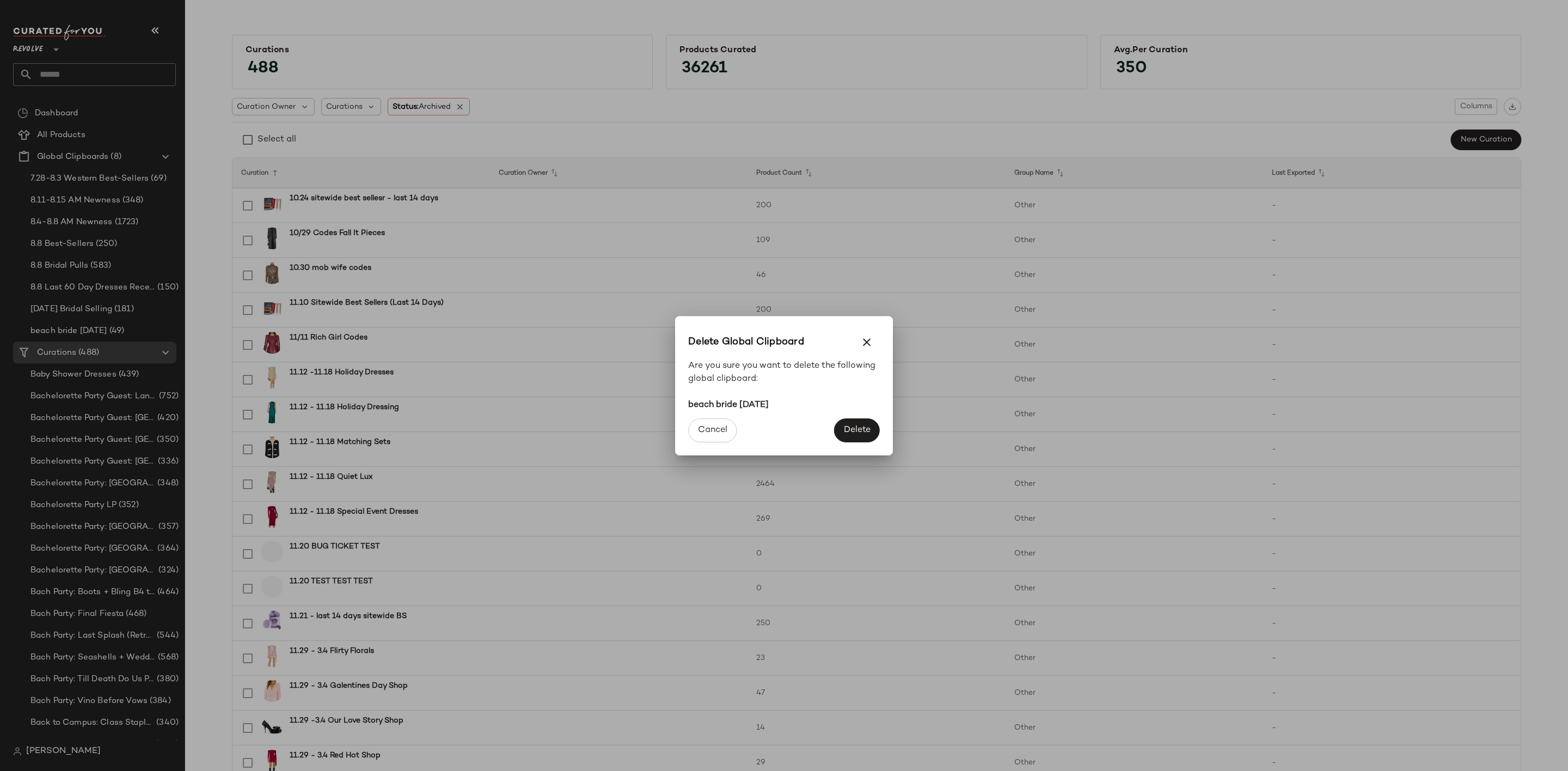
drag, startPoint x: 843, startPoint y: 431, endPoint x: 232, endPoint y: 449, distance: 611.3
click at [839, 431] on button "Delete" at bounding box center [857, 430] width 46 height 24
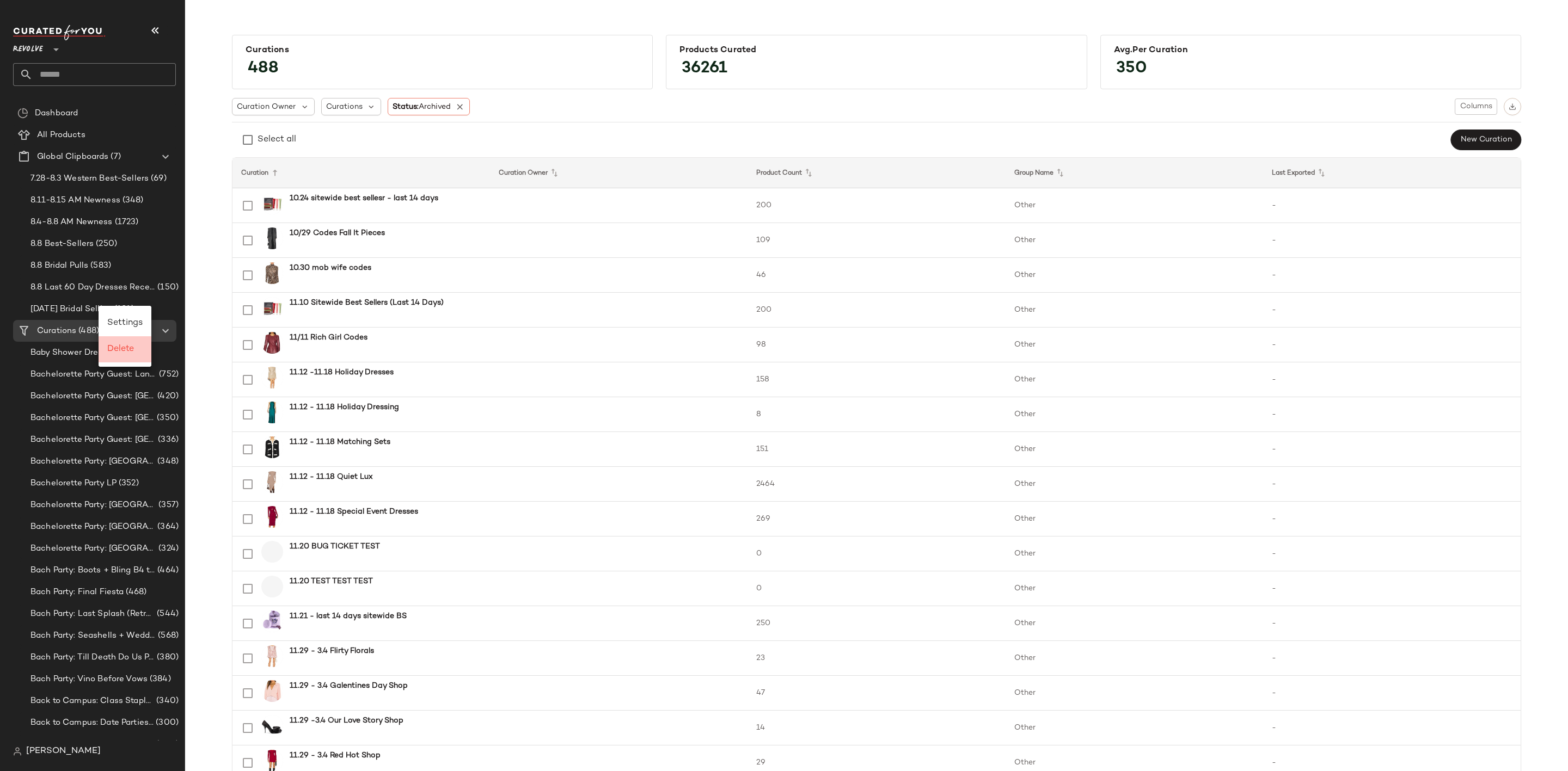
click at [132, 348] on span "Delete" at bounding box center [120, 349] width 26 height 9
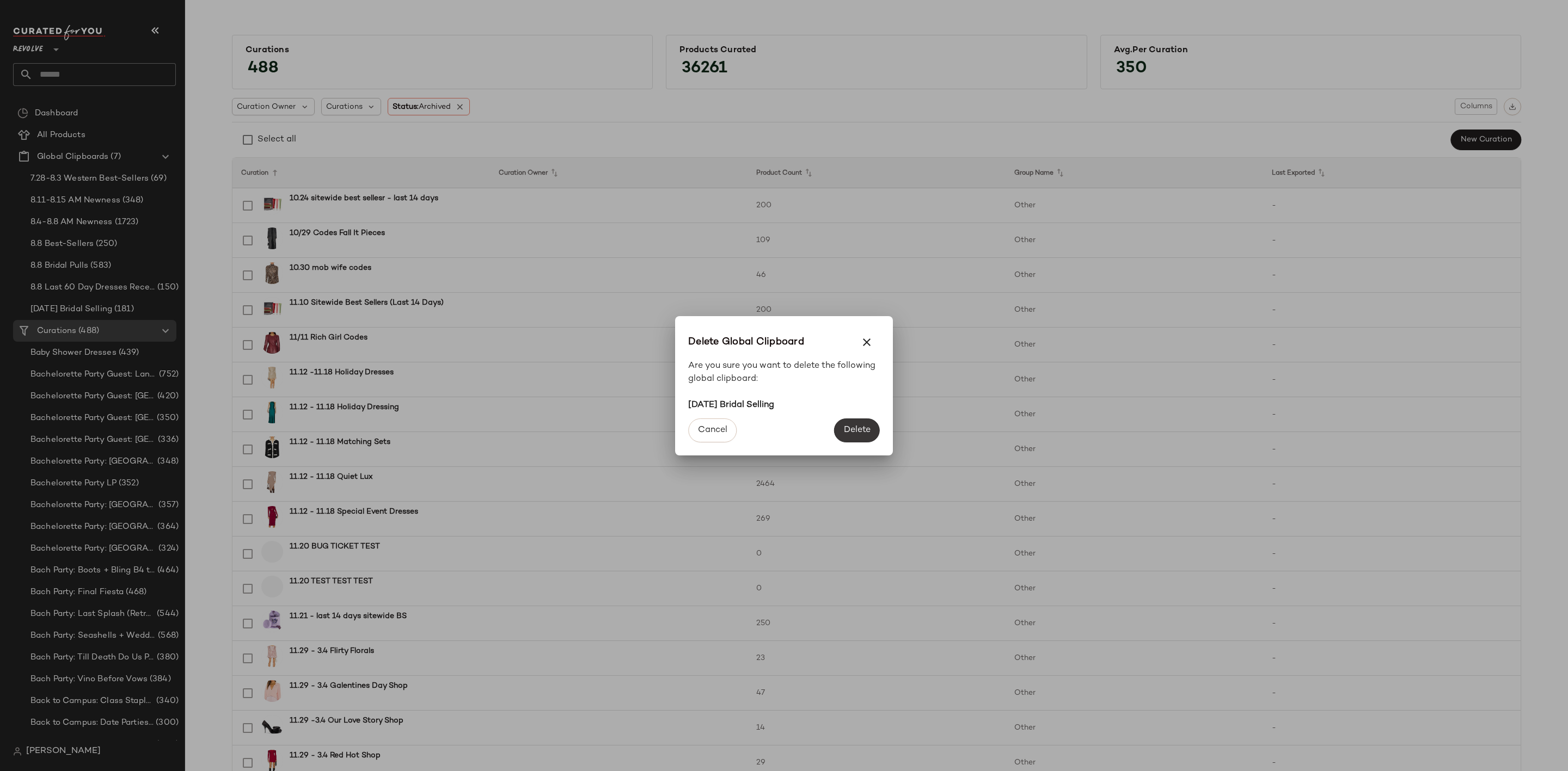
click at [859, 432] on span "Delete" at bounding box center [857, 430] width 27 height 11
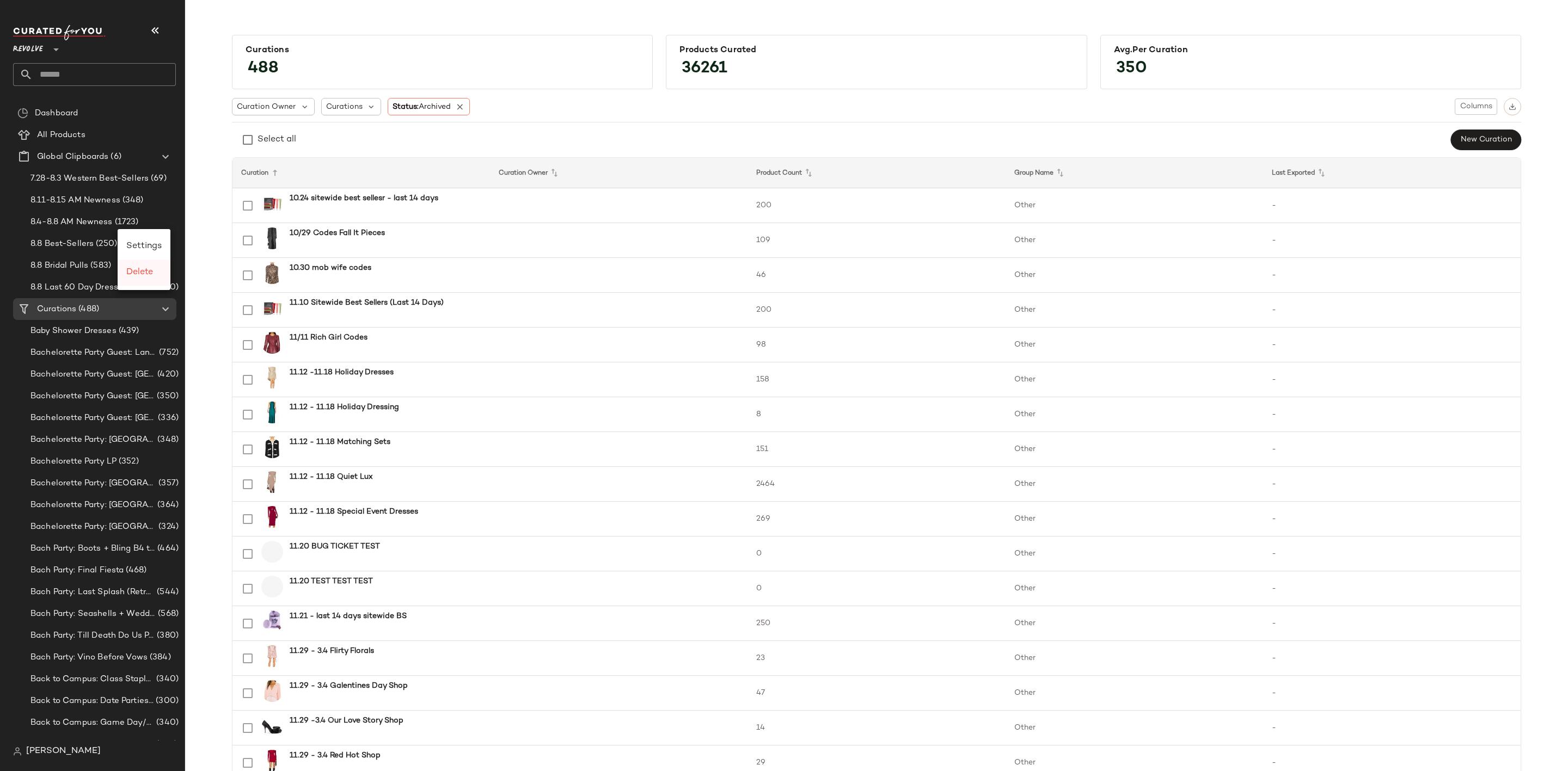
click at [146, 270] on span "Delete" at bounding box center [139, 273] width 26 height 9
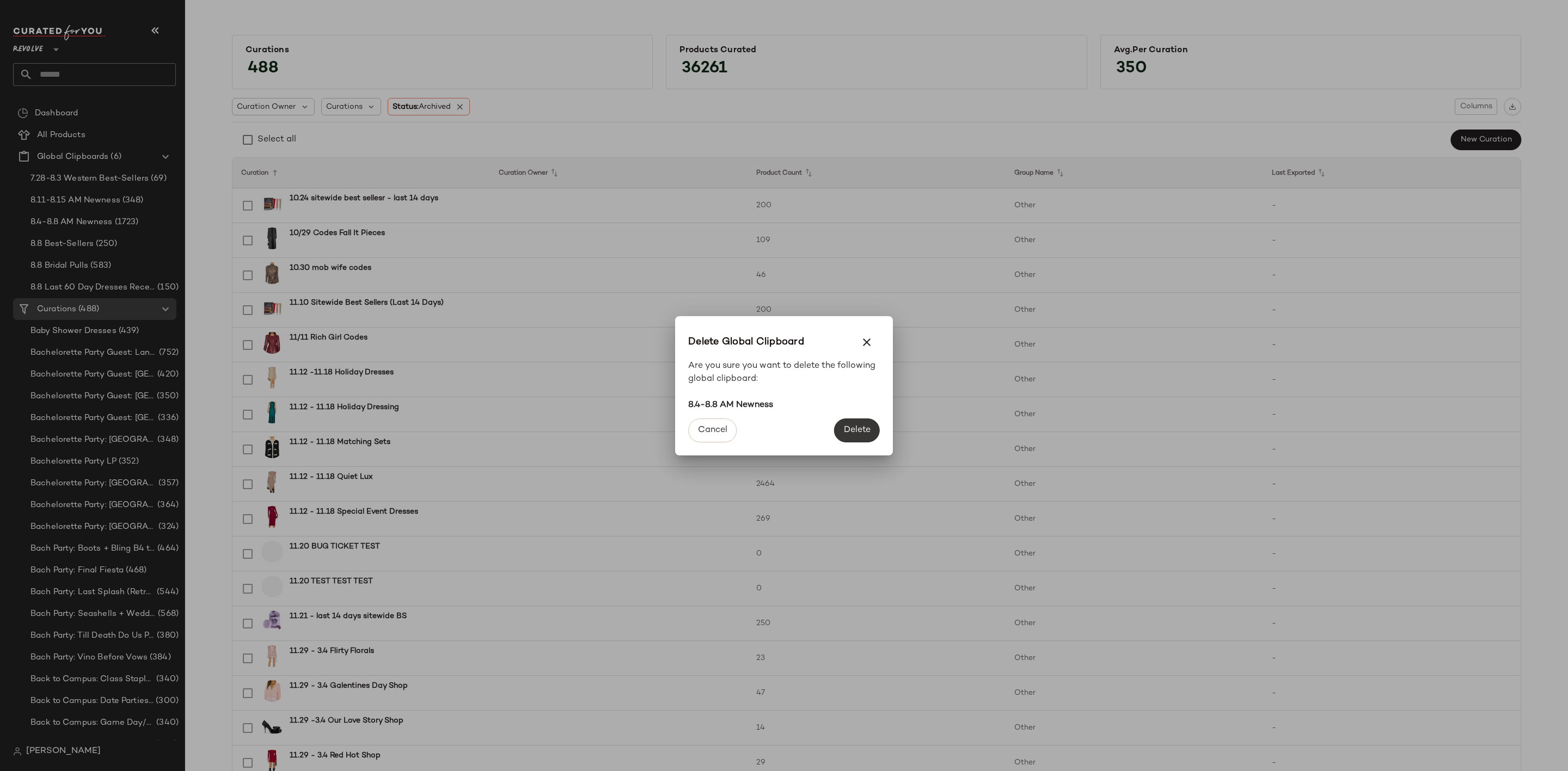
click at [861, 438] on button "Delete" at bounding box center [857, 430] width 46 height 24
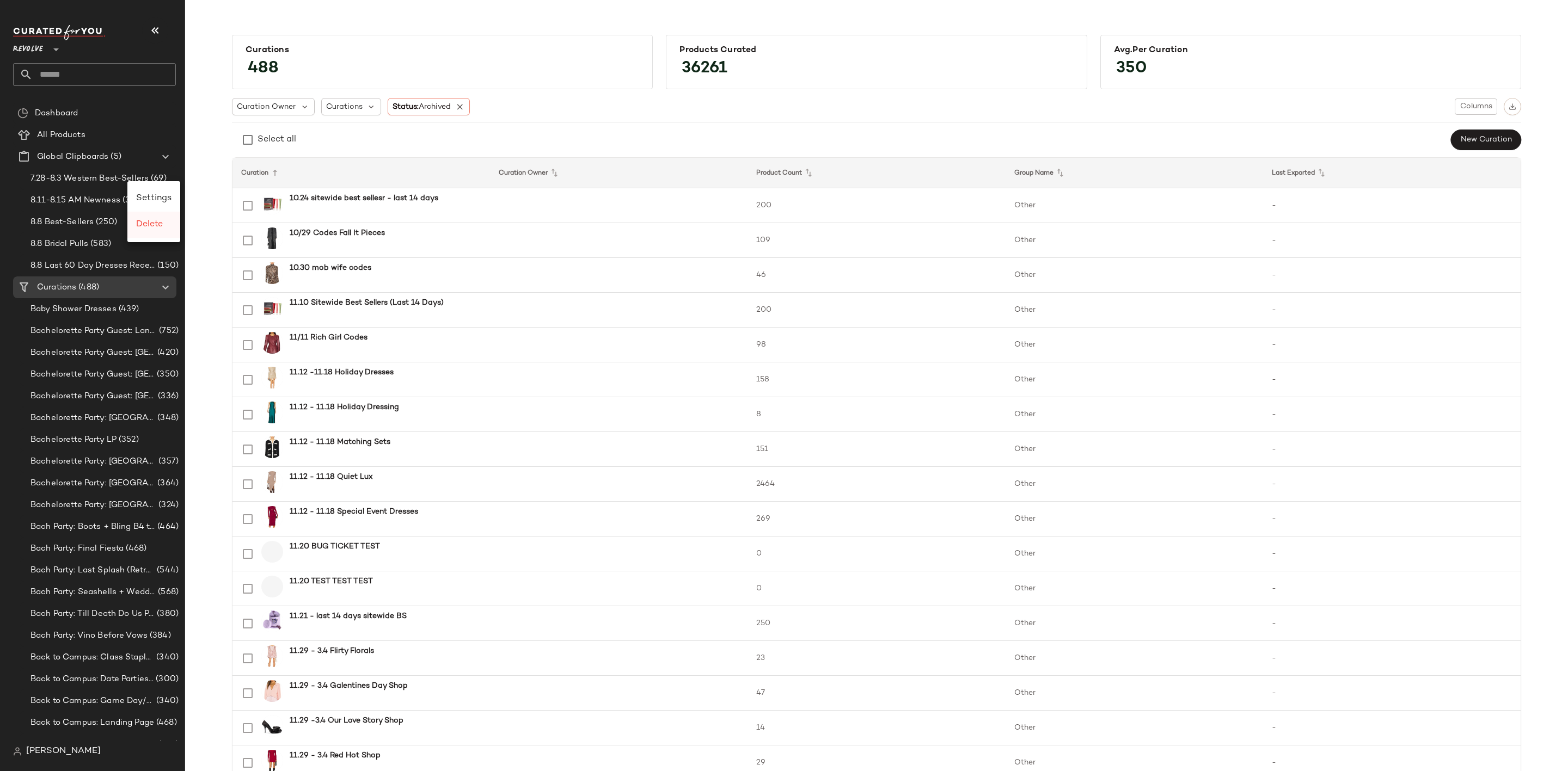
click at [153, 234] on div "Delete" at bounding box center [154, 225] width 53 height 26
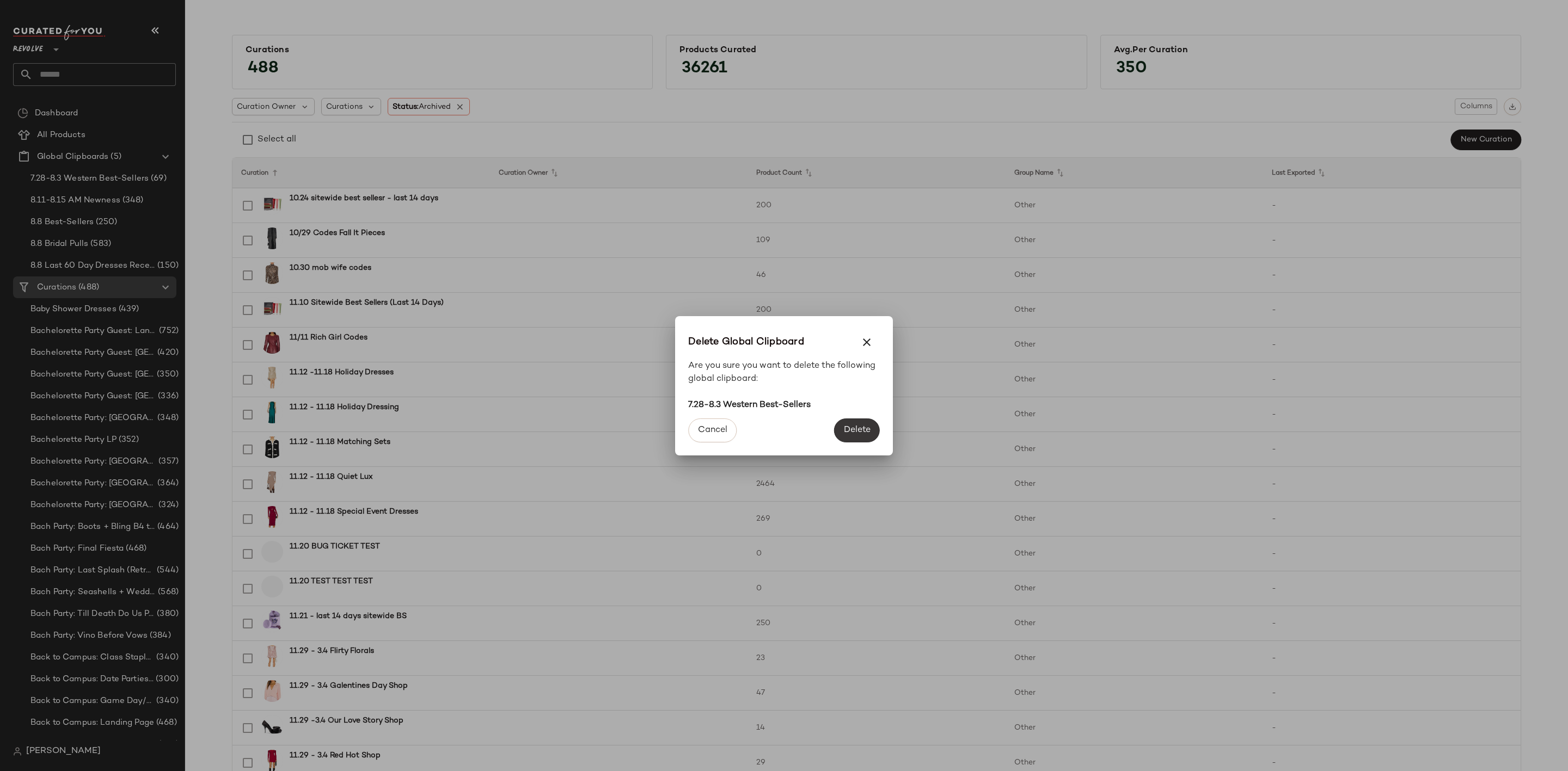
click at [867, 428] on span "Delete" at bounding box center [857, 430] width 27 height 11
